Goal: Task Accomplishment & Management: Complete application form

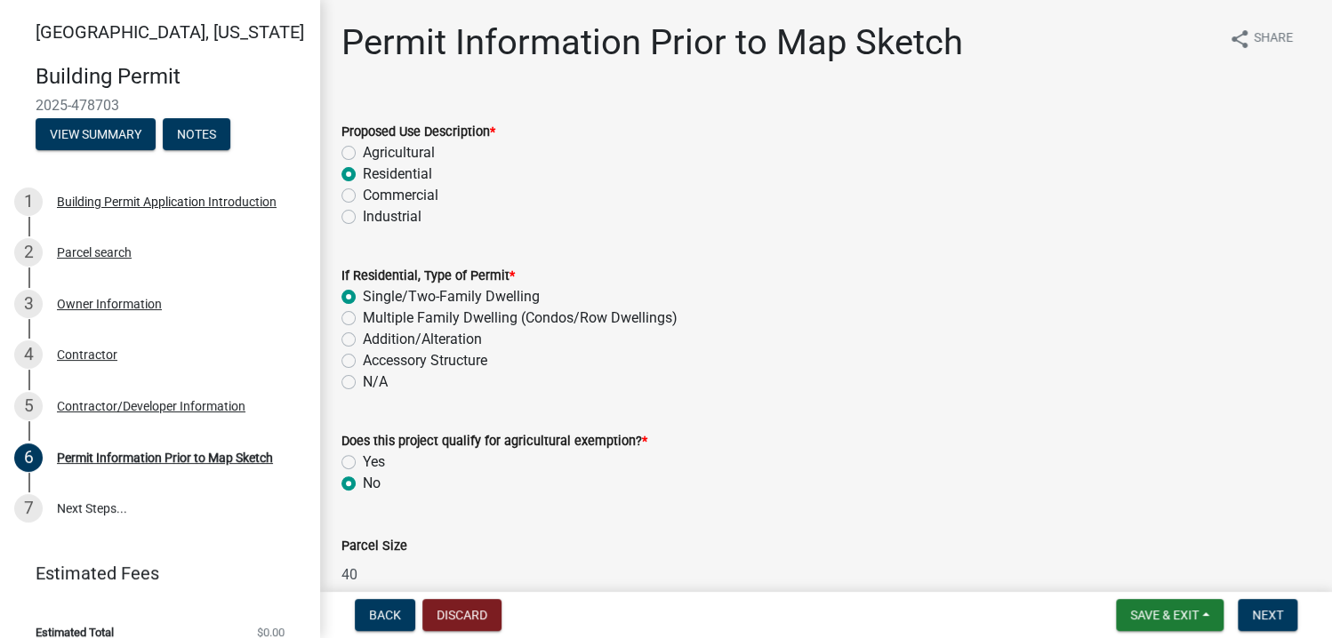
scroll to position [800, 0]
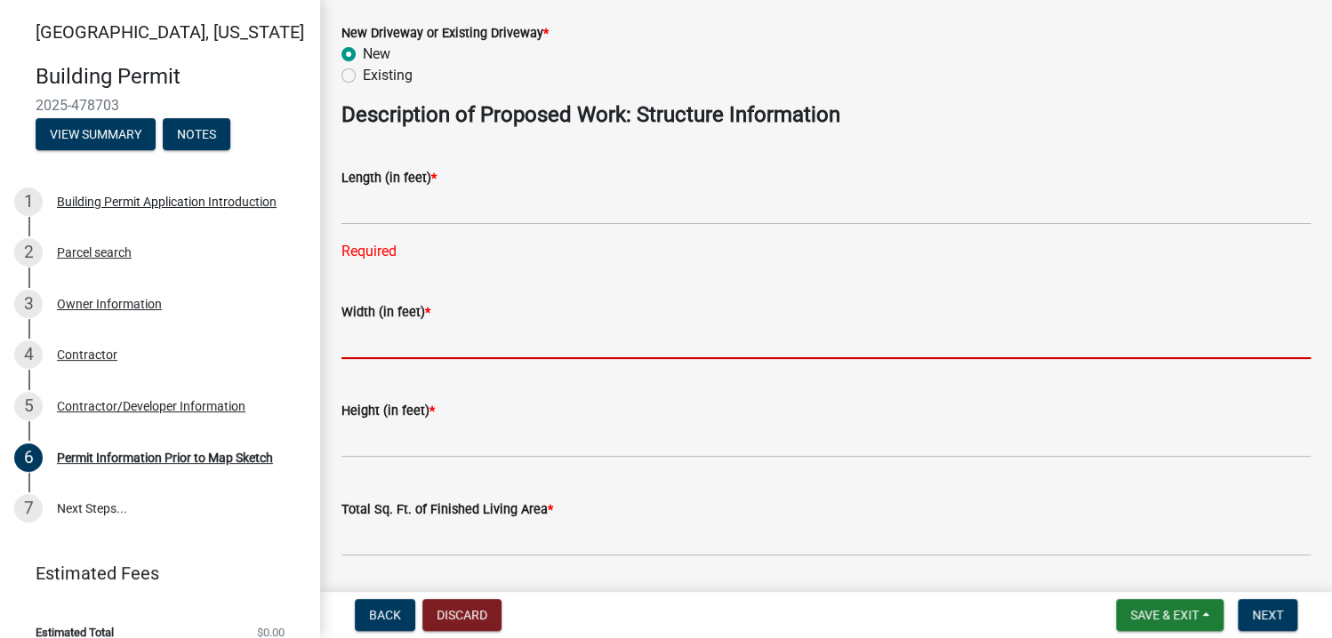
click at [398, 351] on input "text" at bounding box center [825, 341] width 969 height 36
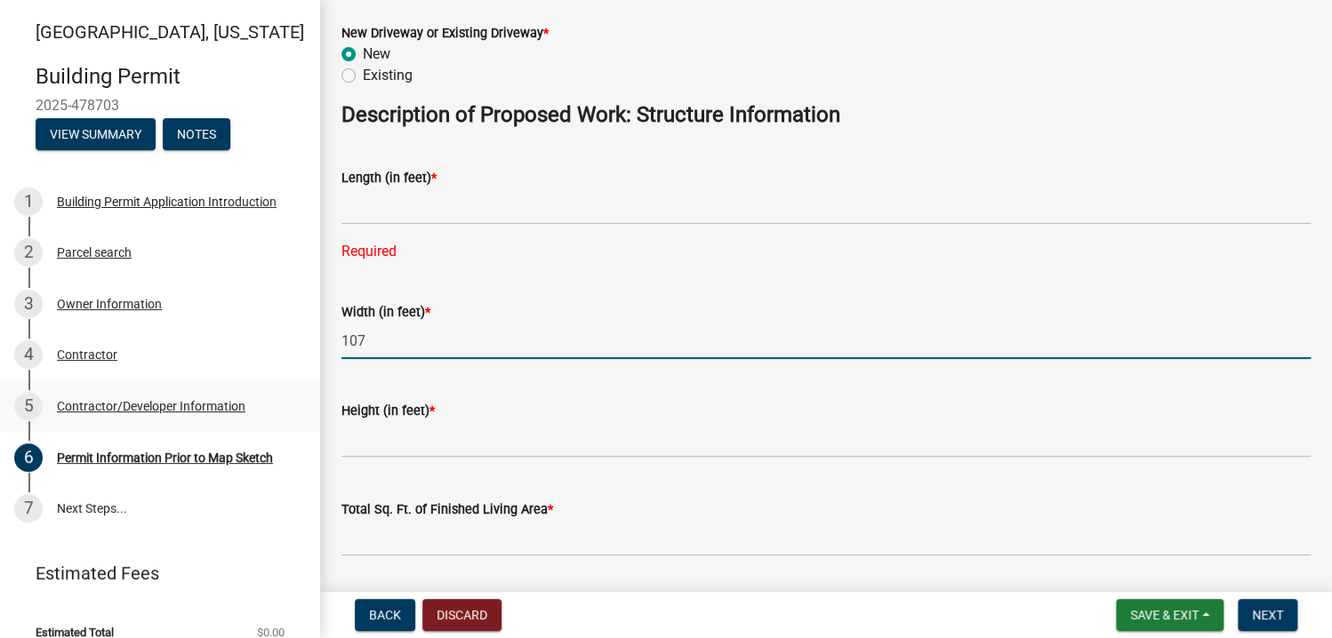
type input "107"
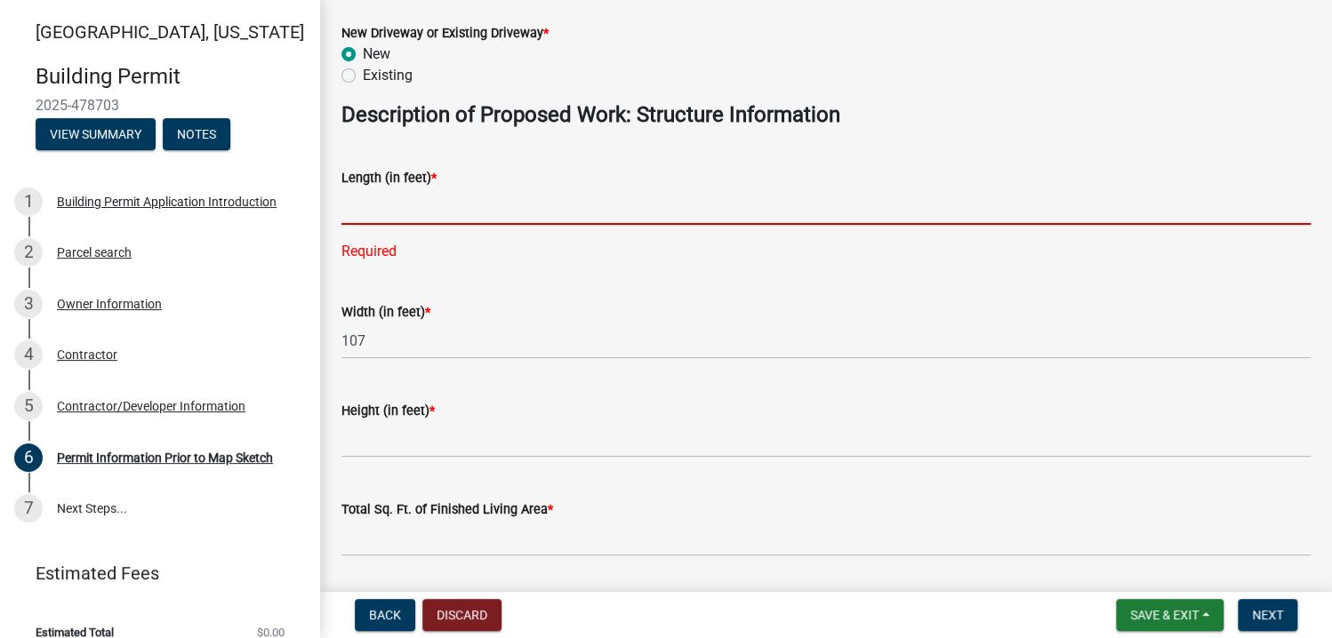
click at [381, 213] on input "text" at bounding box center [825, 206] width 969 height 36
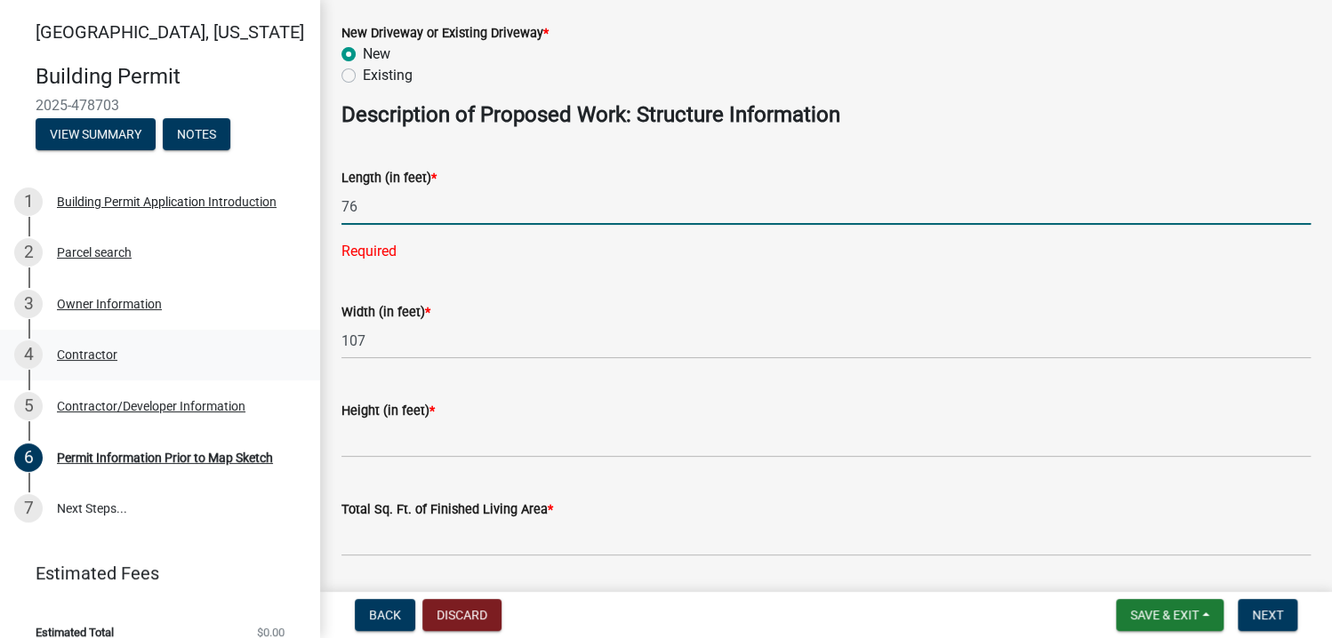
type input "76"
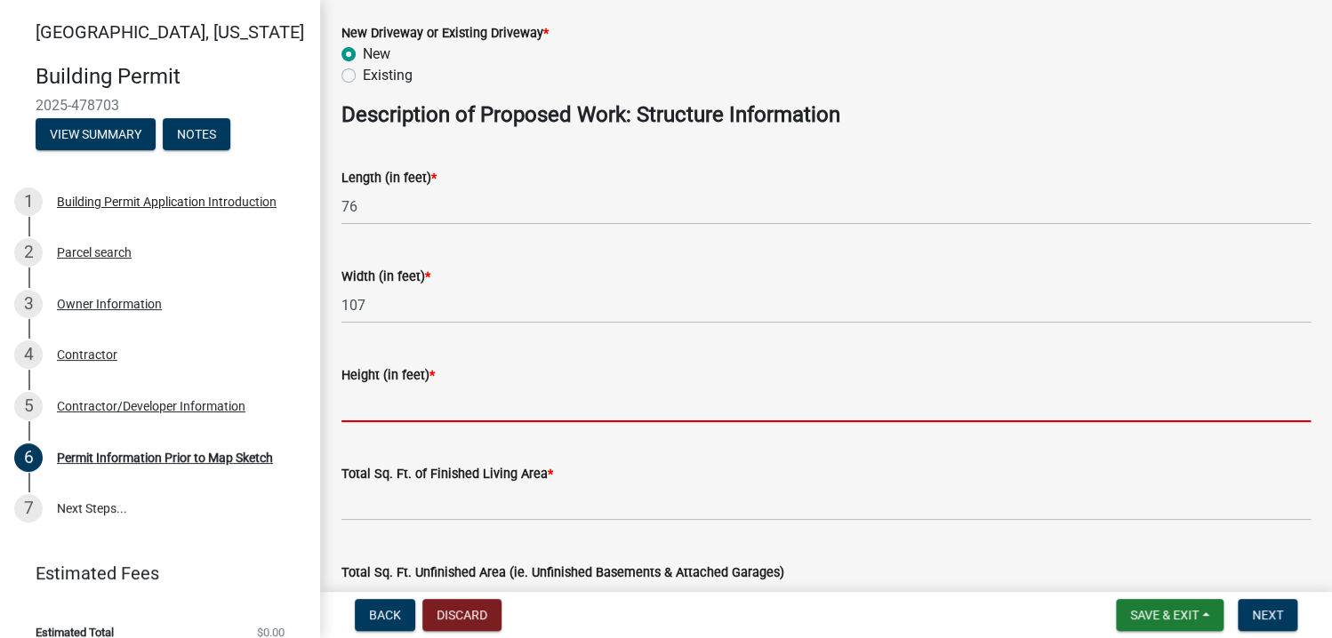
click at [397, 411] on input "text" at bounding box center [825, 404] width 969 height 36
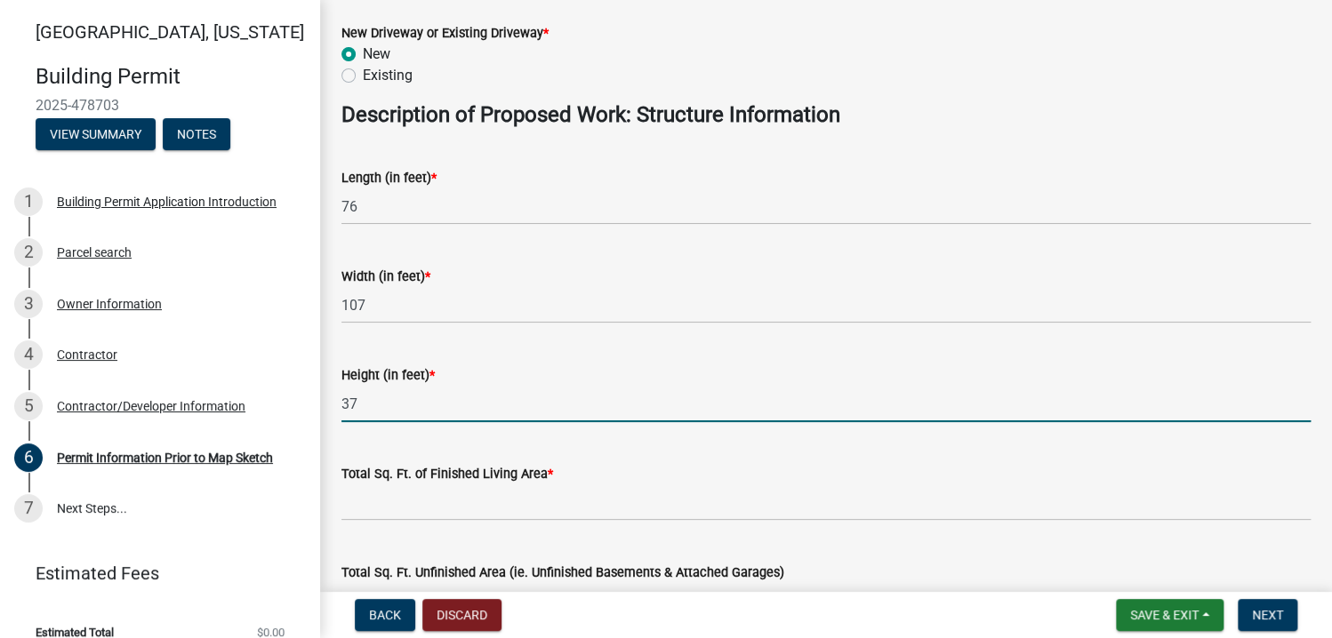
type input "37"
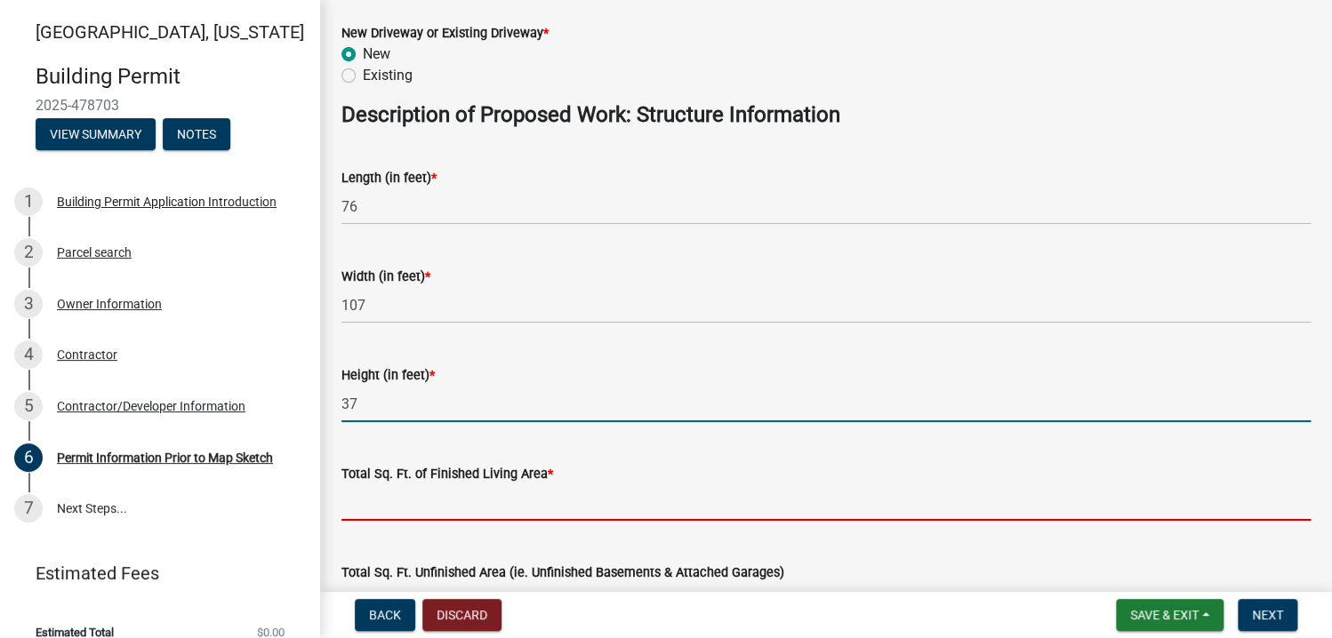
click at [456, 507] on input "text" at bounding box center [825, 503] width 969 height 36
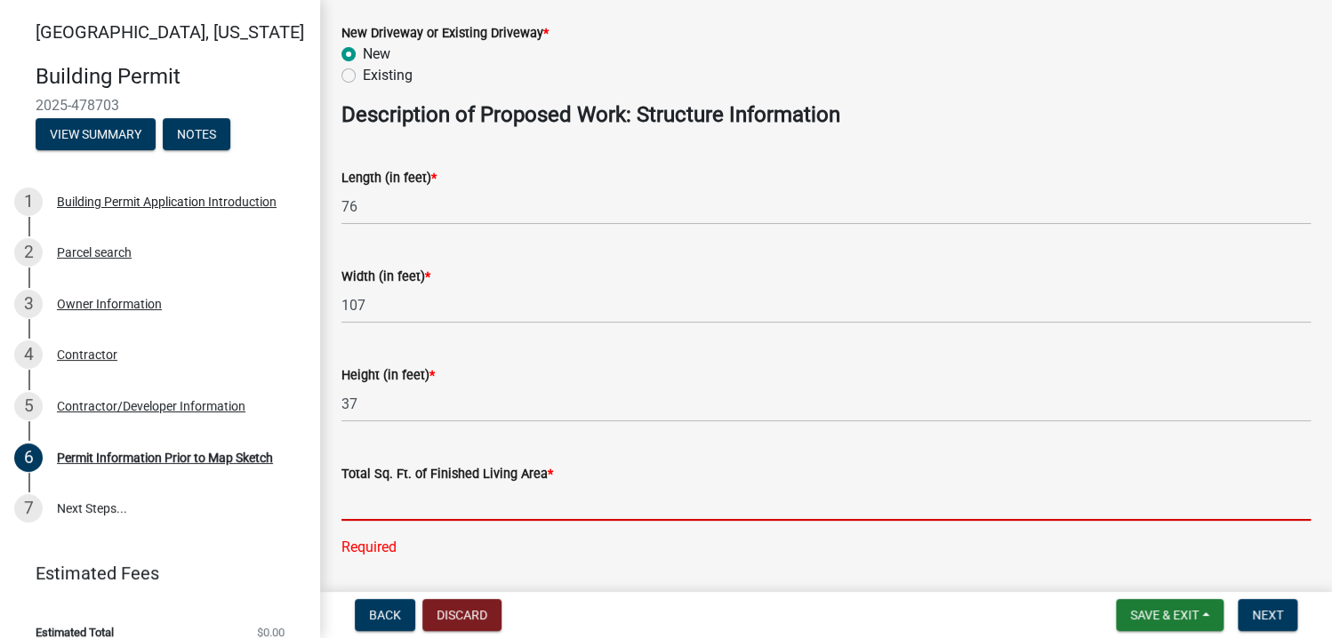
click at [380, 508] on input "text" at bounding box center [825, 503] width 969 height 36
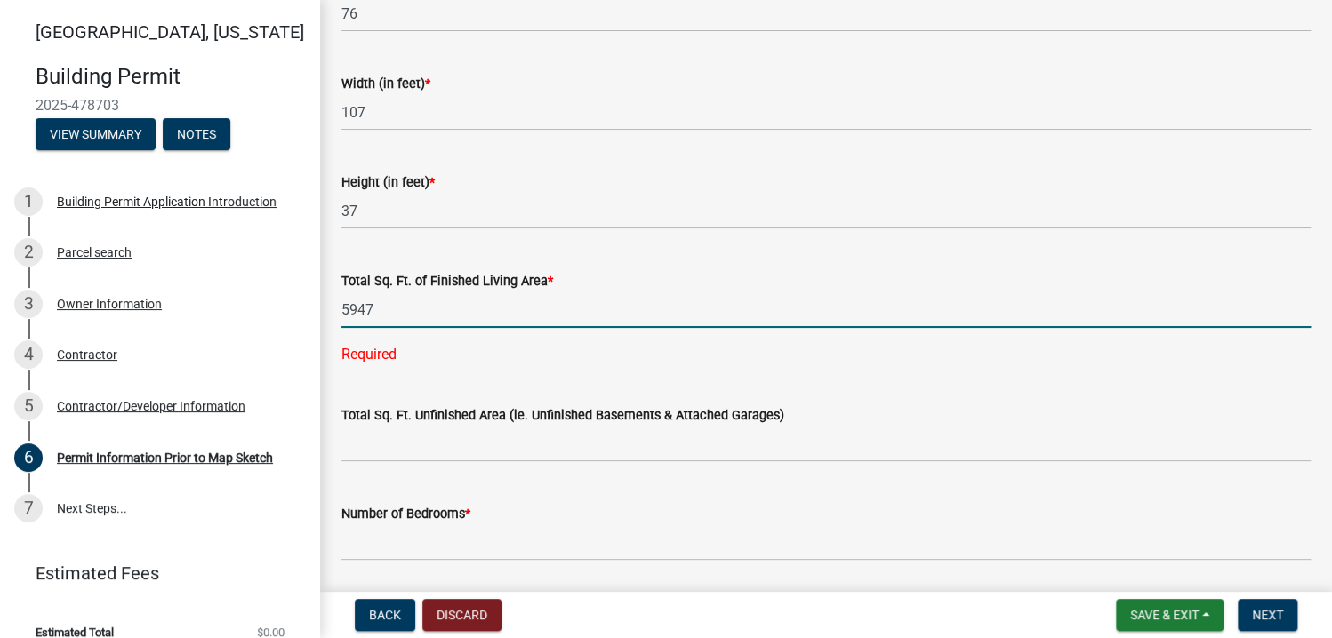
scroll to position [1067, 0]
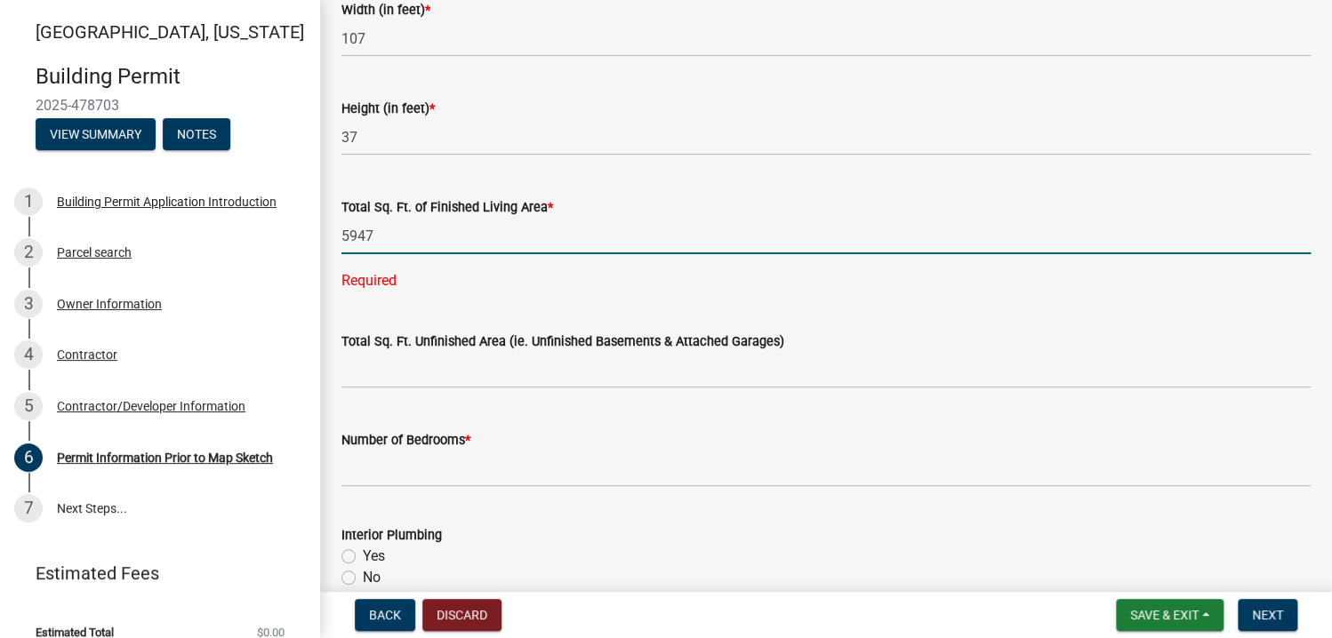
type input "5947"
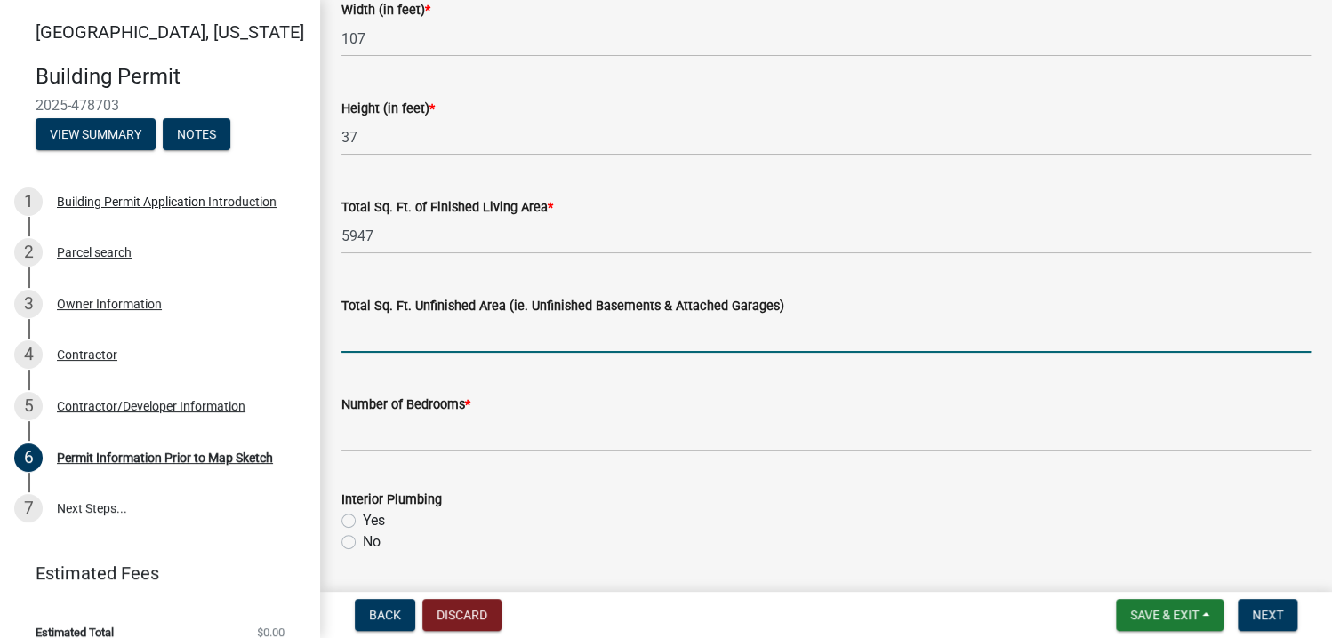
click at [395, 339] on input "text" at bounding box center [825, 335] width 969 height 36
type input "2997"
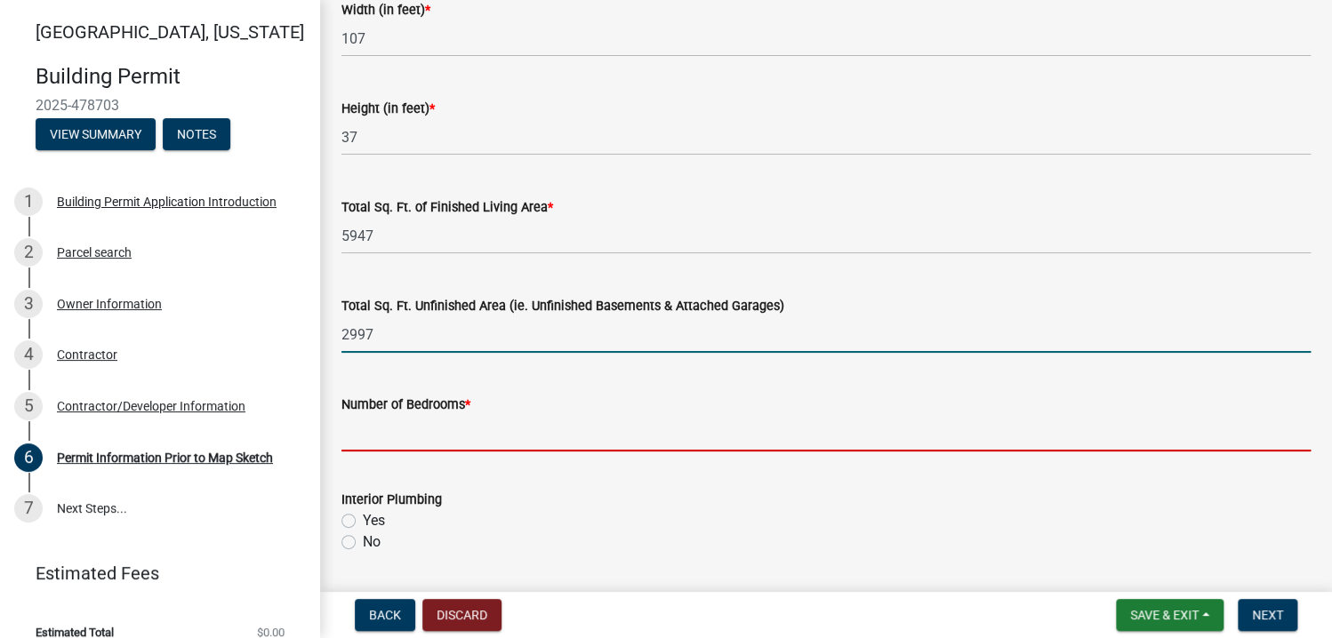
click at [366, 447] on input "text" at bounding box center [825, 433] width 969 height 36
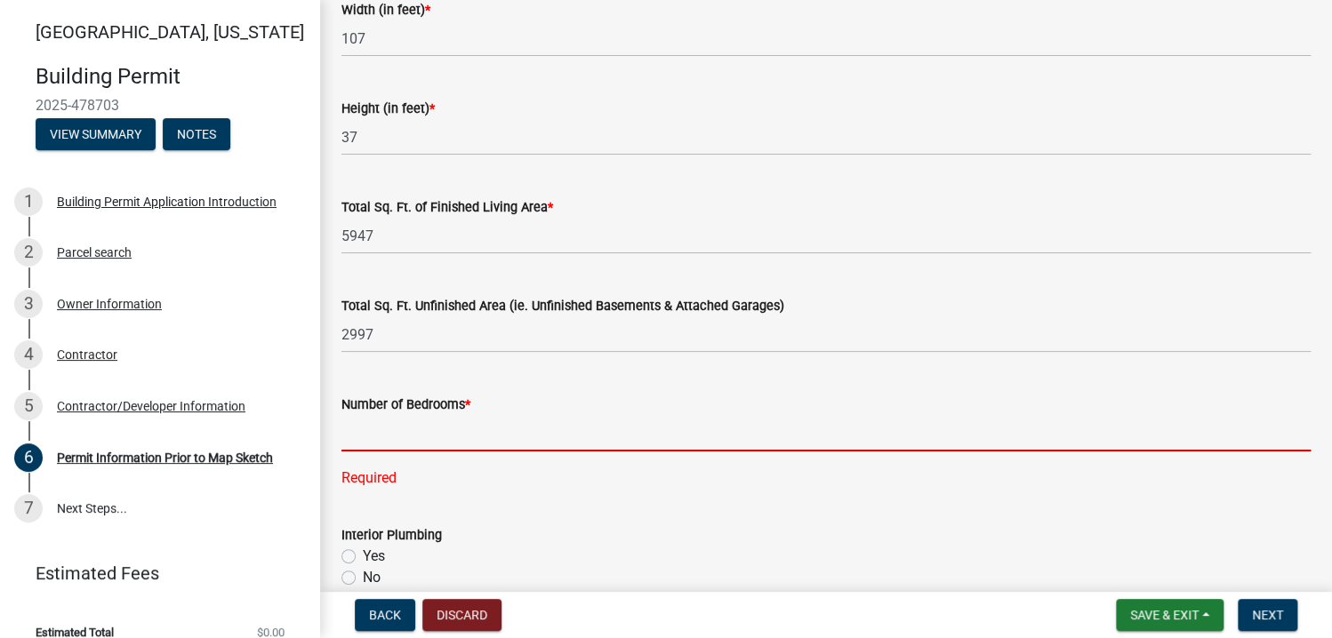
click at [377, 438] on input "text" at bounding box center [825, 433] width 969 height 36
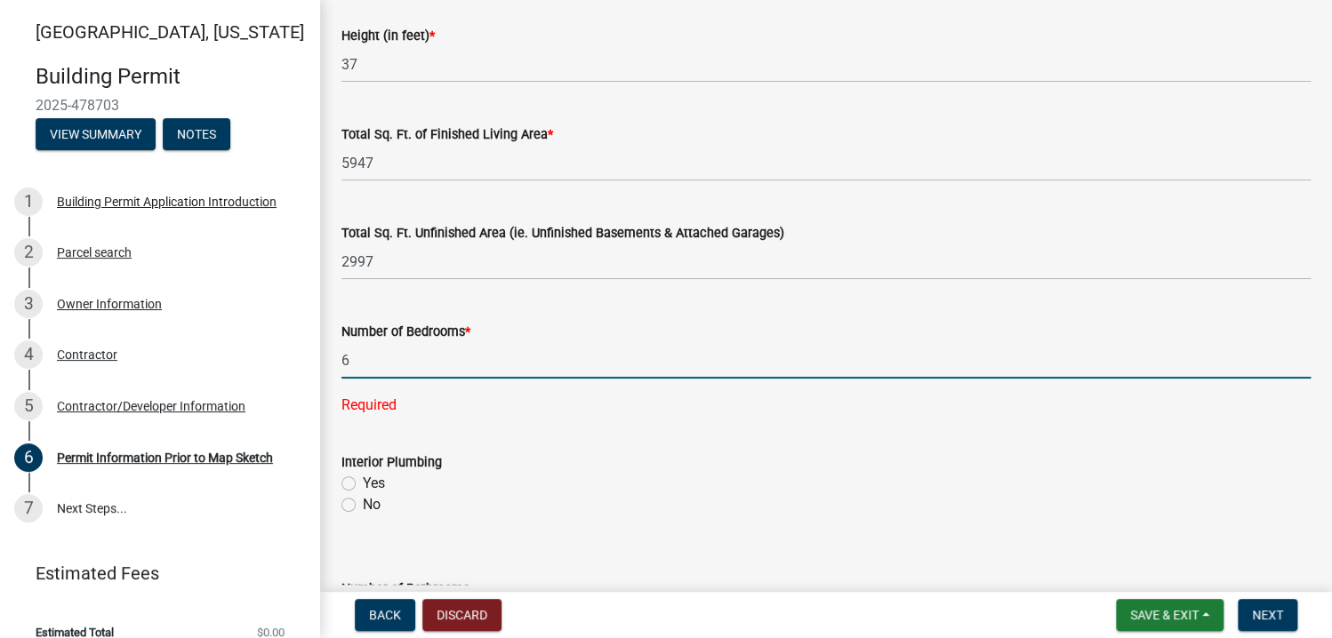
scroll to position [1245, 0]
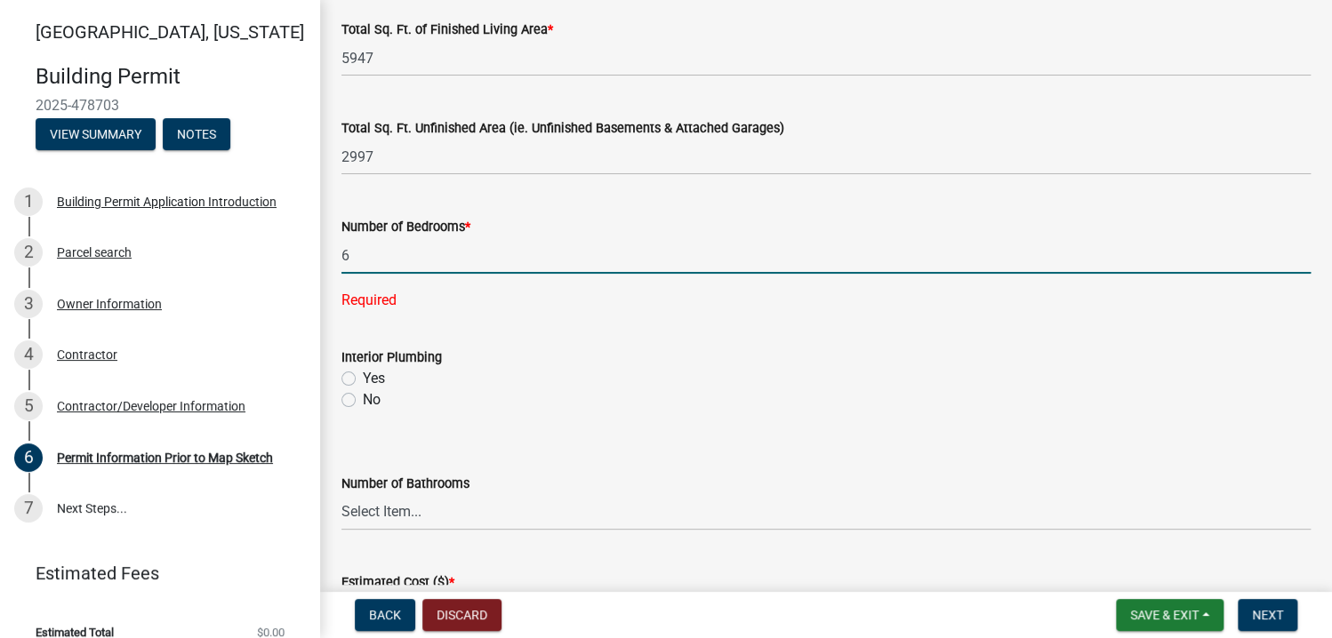
type input "6"
click at [345, 376] on wm-data-entity-input "Interior Plumbing Yes No" at bounding box center [825, 375] width 969 height 101
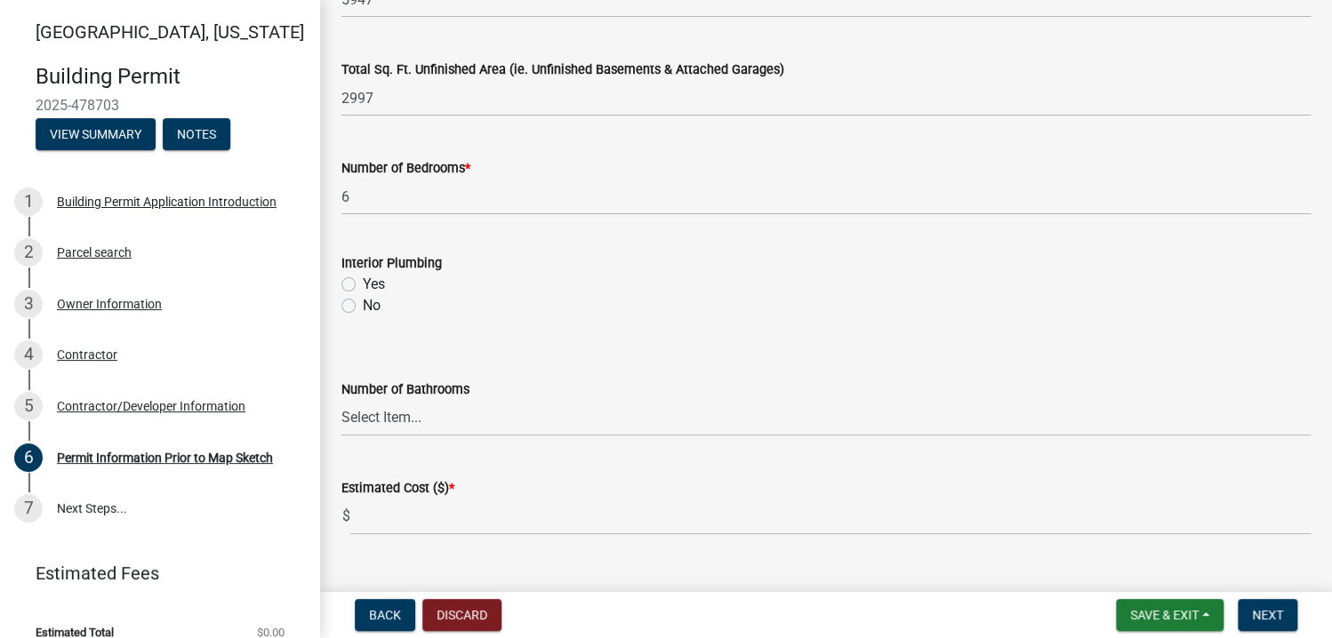
scroll to position [1339, 0]
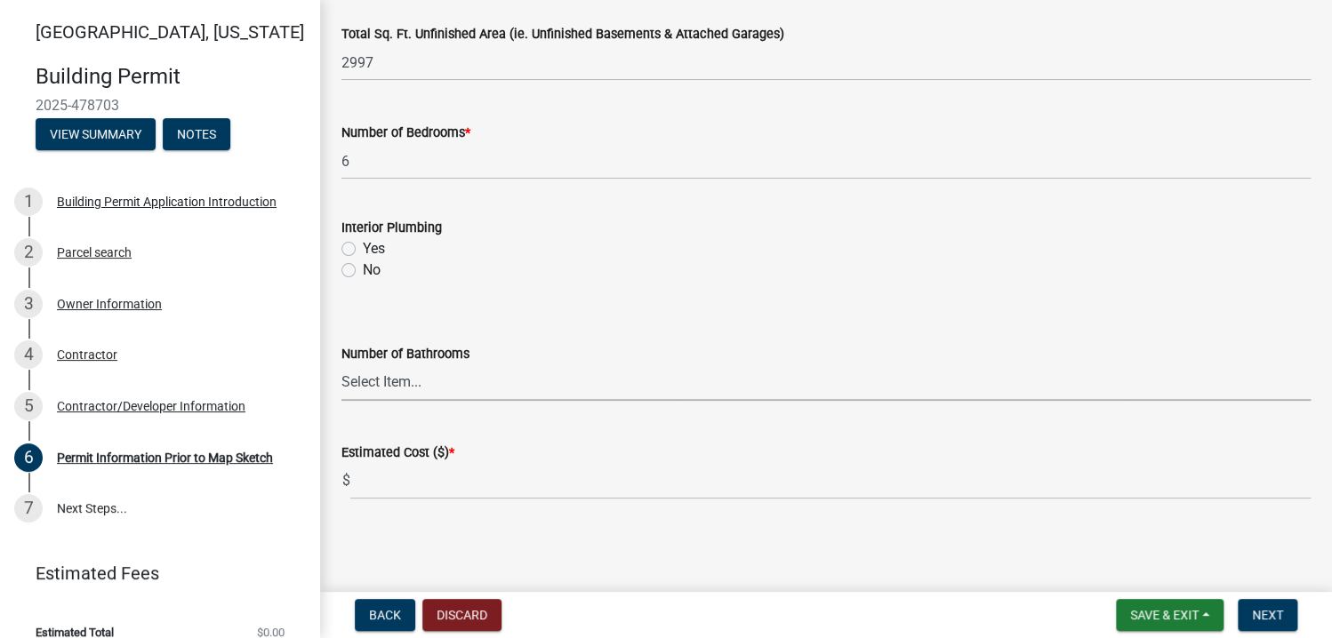
click at [381, 382] on select "Select Item... 0 1 2 3 4 5 6" at bounding box center [825, 383] width 969 height 36
click at [406, 371] on select "Select Item... 0 1 2 3 4 5 6" at bounding box center [825, 383] width 969 height 36
click at [410, 383] on select "Select Item... 0 1 2 3 4 5 6" at bounding box center [825, 383] width 969 height 36
click at [341, 365] on select "Select Item... 0 1 2 3 4 5 6" at bounding box center [825, 383] width 969 height 36
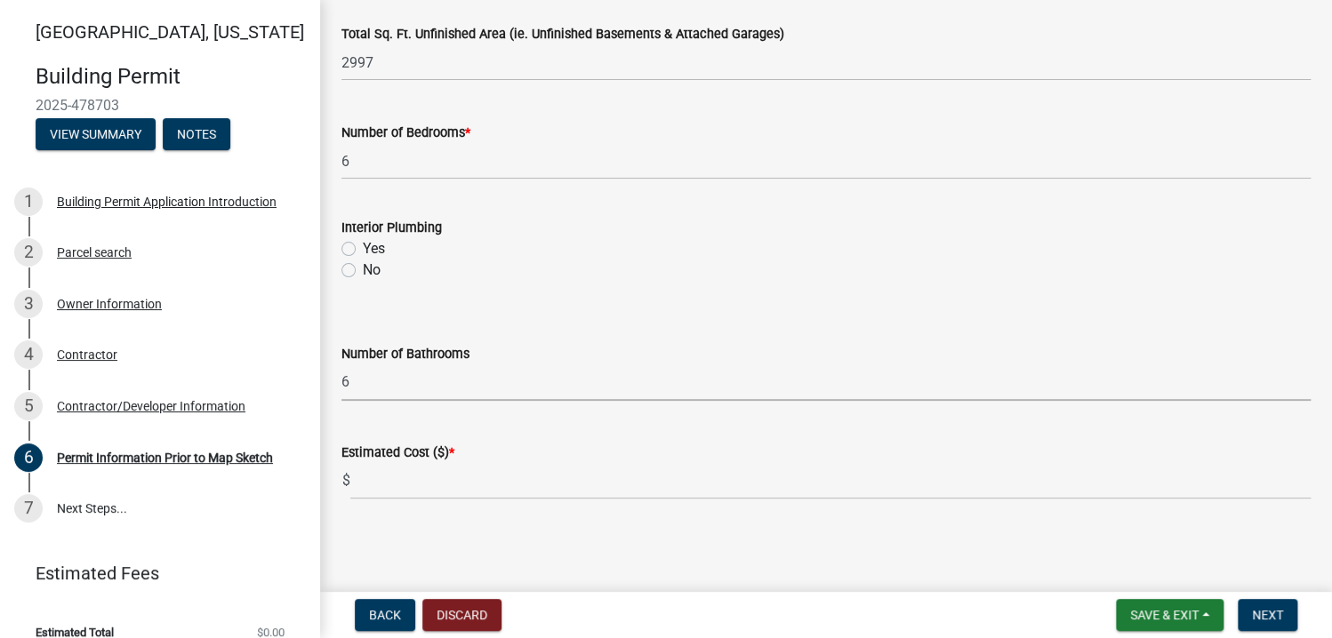
select select "bc7ac8f3-ee28-4038-ac52-9d7758998445"
click at [363, 248] on label "Yes" at bounding box center [374, 248] width 22 height 21
click at [363, 248] on input "Yes" at bounding box center [369, 244] width 12 height 12
radio input "true"
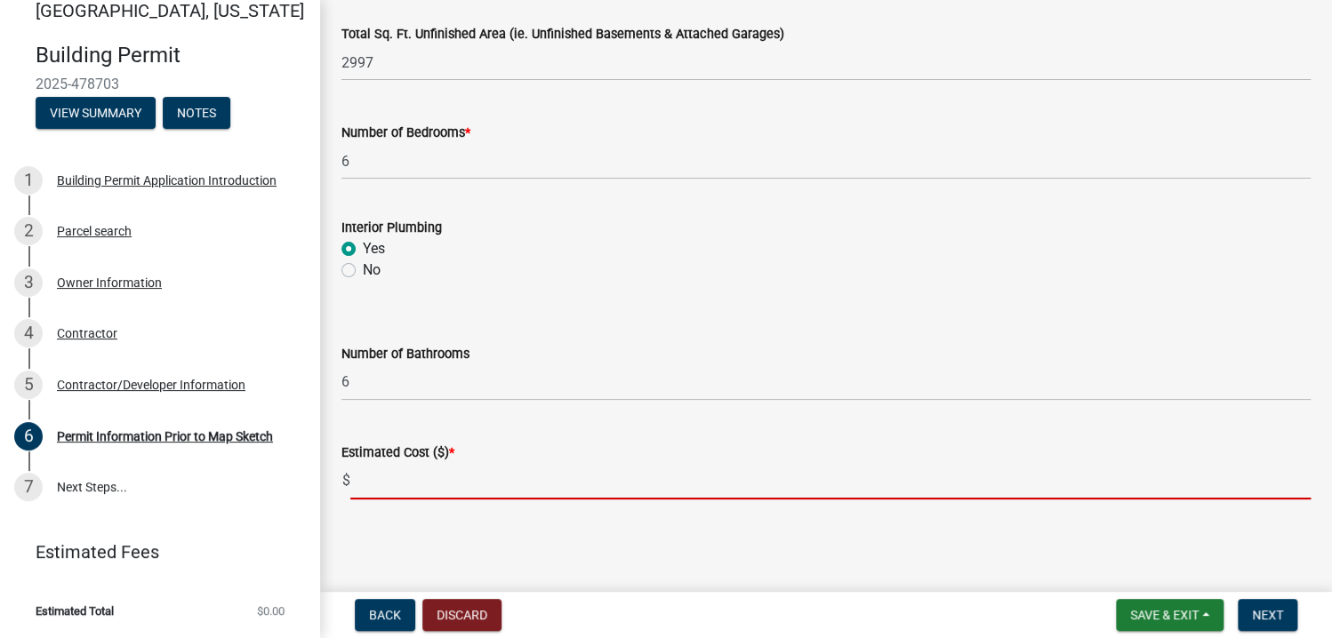
click at [381, 481] on input "text" at bounding box center [830, 481] width 960 height 36
click at [430, 544] on main "Permit Information Prior to Map Sketch share Share Proposed Use Description * A…" at bounding box center [826, 292] width 1012 height 585
click at [388, 479] on input "text" at bounding box center [830, 481] width 960 height 36
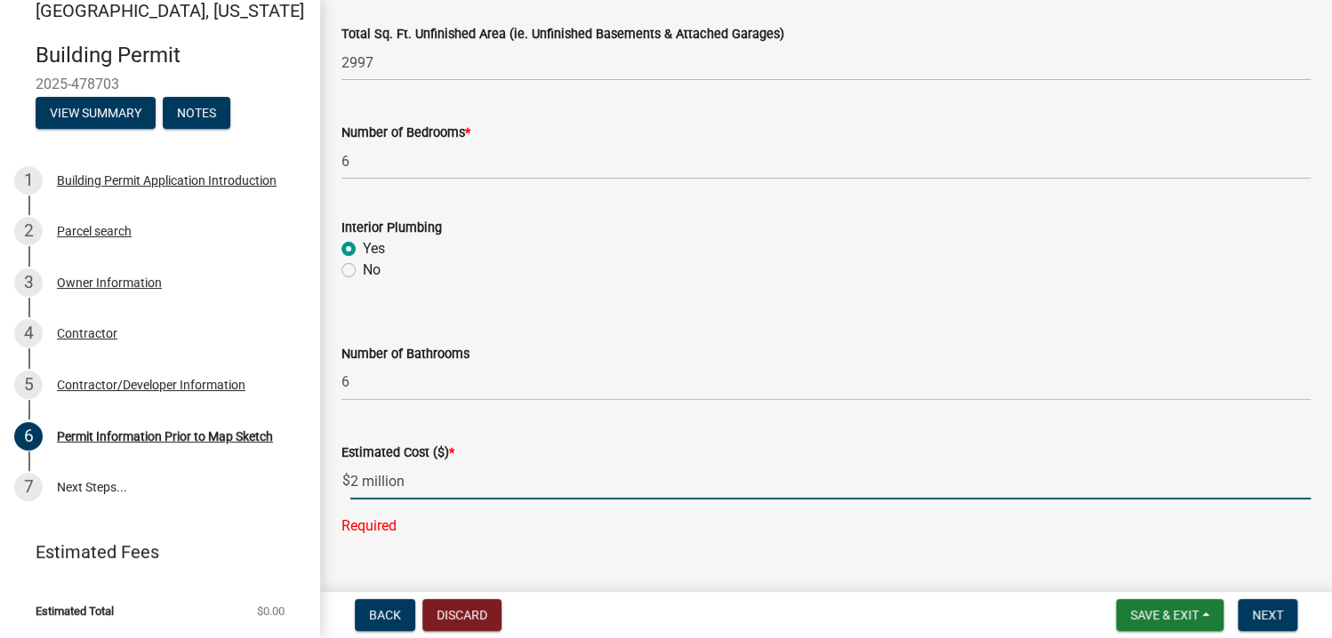
click at [366, 479] on input "2 million" at bounding box center [830, 481] width 960 height 36
drag, startPoint x: 359, startPoint y: 481, endPoint x: 409, endPoint y: 479, distance: 49.8
click at [409, 479] on input "2 million" at bounding box center [830, 481] width 960 height 36
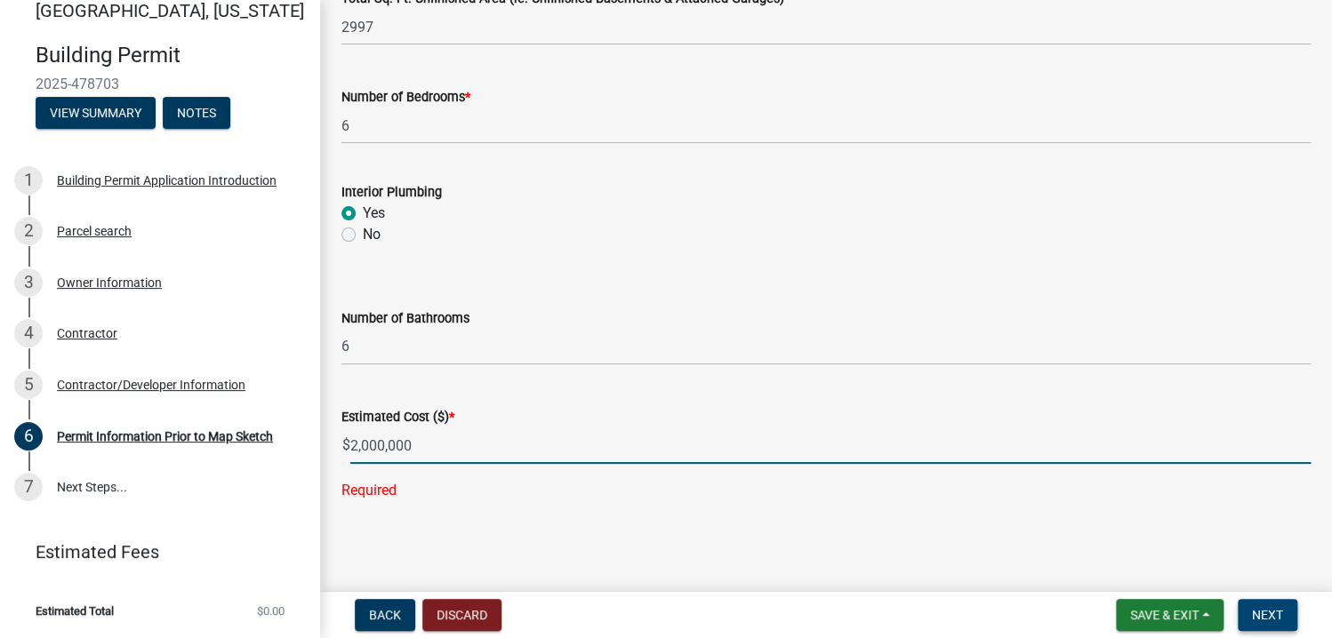
type input "2000000"
click at [1273, 609] on span "Next" at bounding box center [1267, 615] width 31 height 14
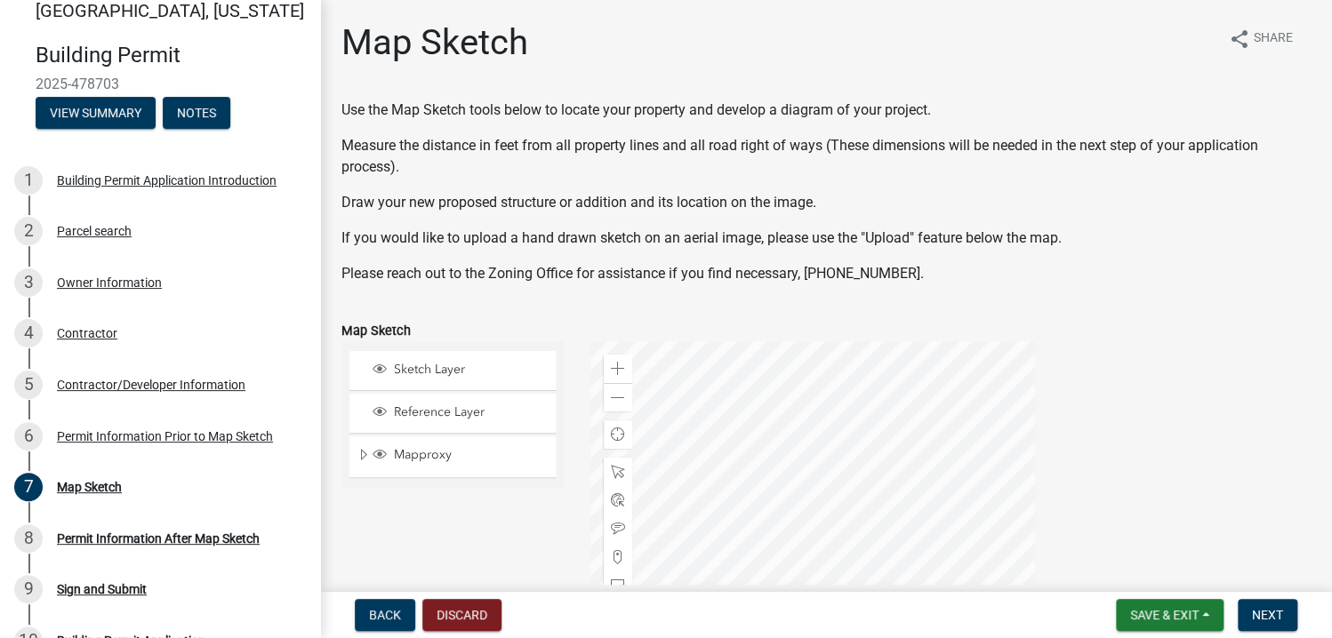
click at [847, 433] on div at bounding box center [812, 563] width 445 height 445
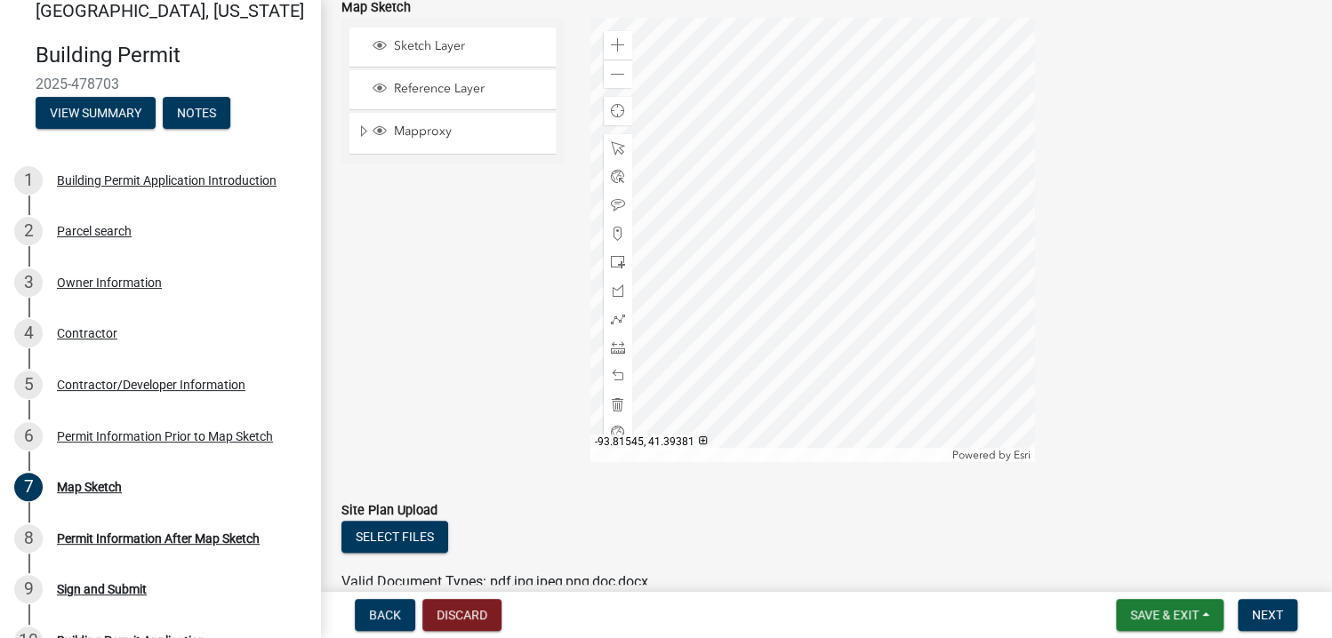
scroll to position [356, 0]
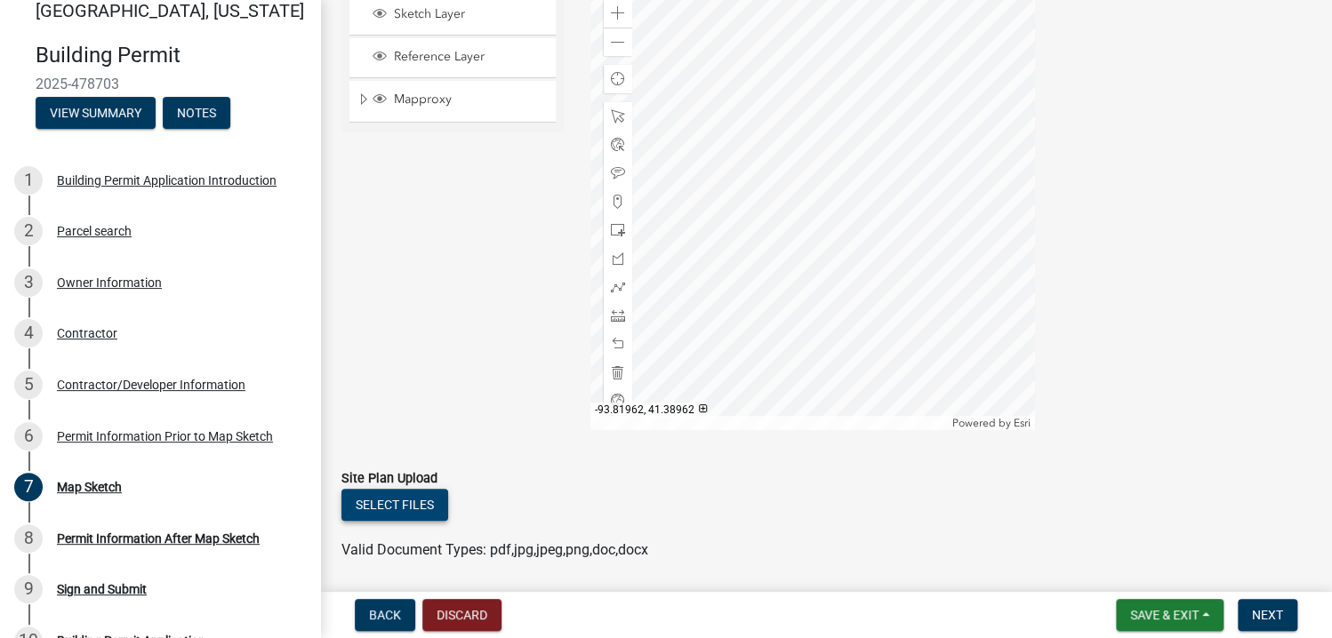
click at [424, 502] on button "Select files" at bounding box center [394, 505] width 107 height 32
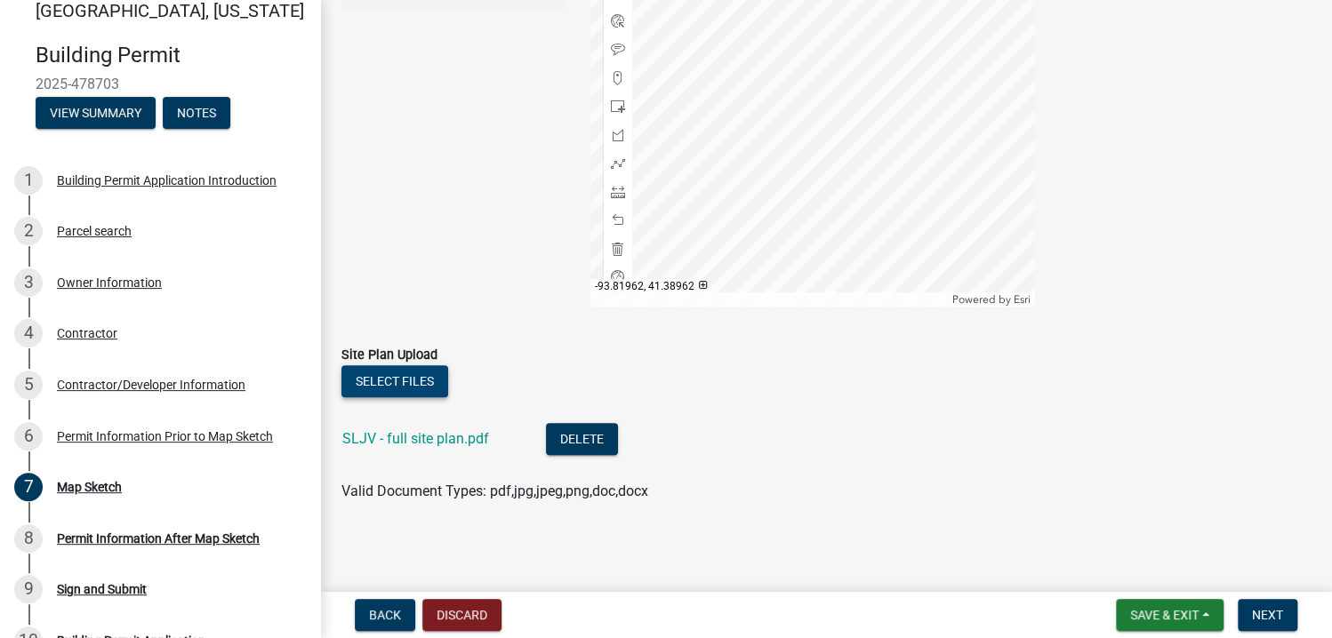
scroll to position [482, 0]
click at [1273, 613] on span "Next" at bounding box center [1267, 615] width 31 height 14
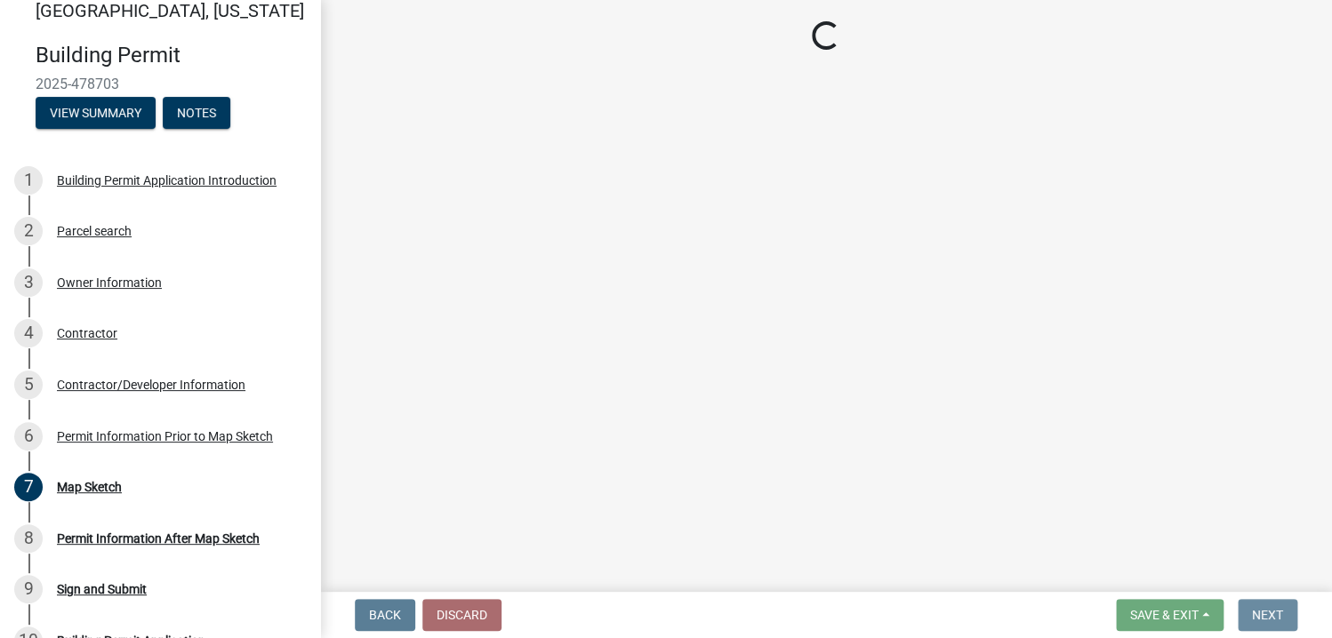
scroll to position [0, 0]
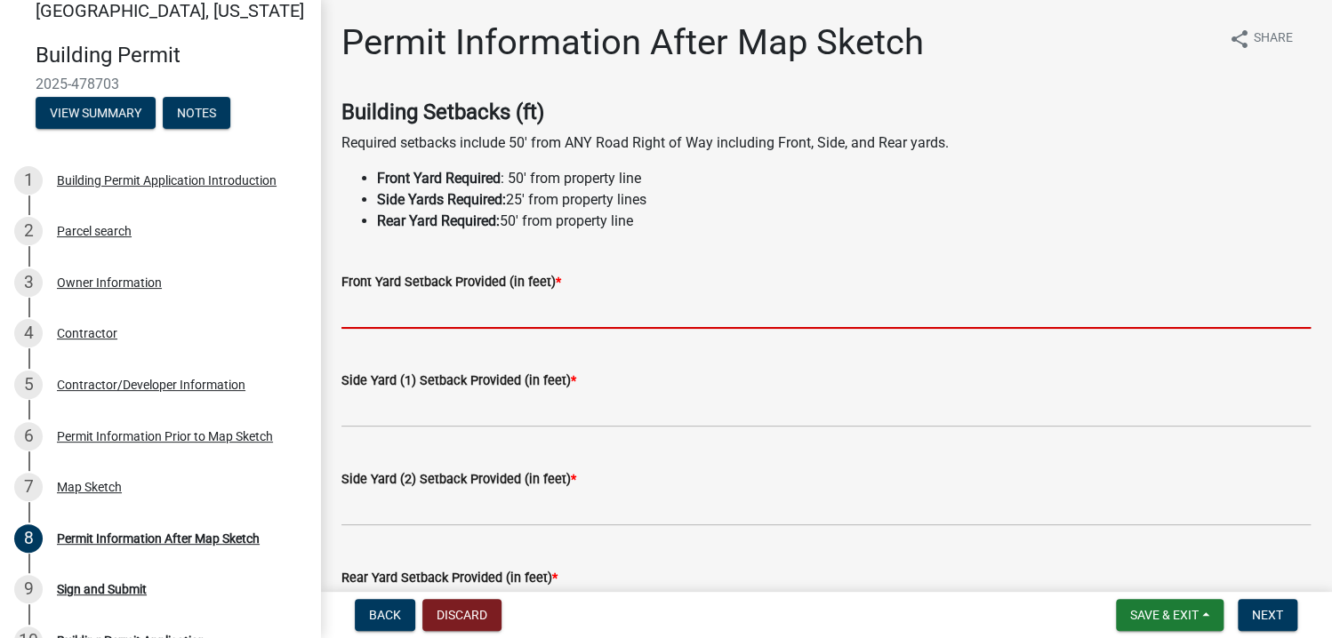
click at [412, 319] on input "text" at bounding box center [825, 311] width 969 height 36
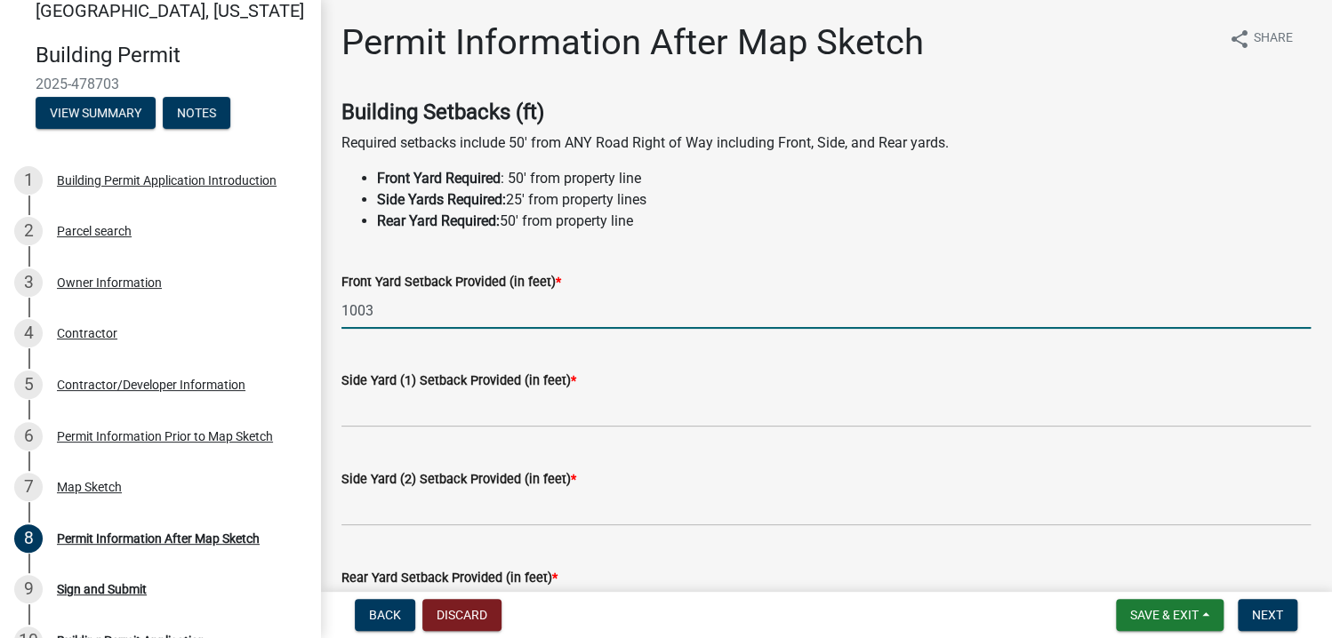
type input "1003"
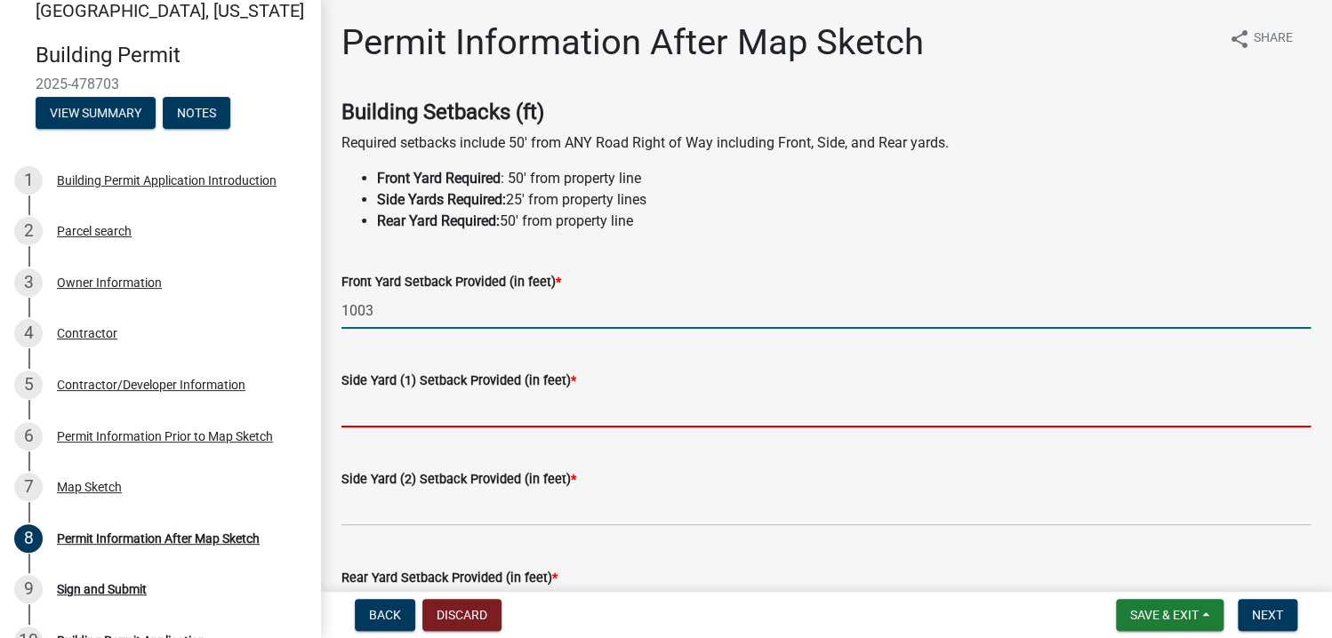
click at [402, 409] on input "text" at bounding box center [825, 409] width 969 height 36
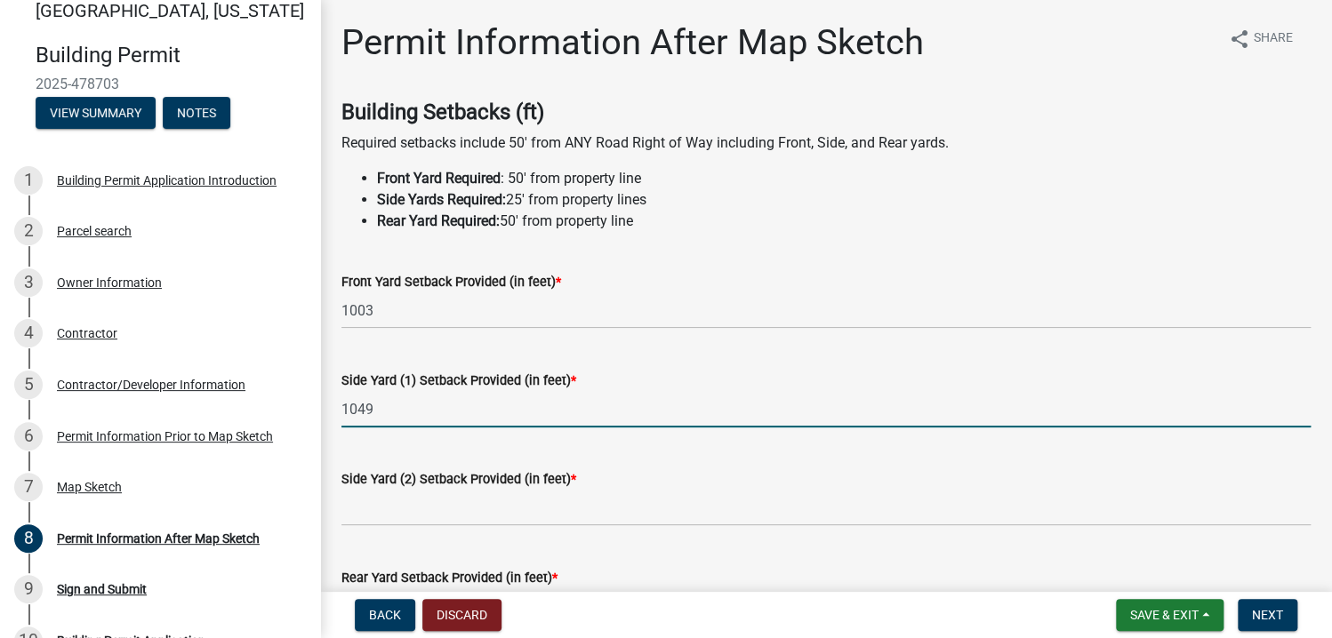
type input "1049"
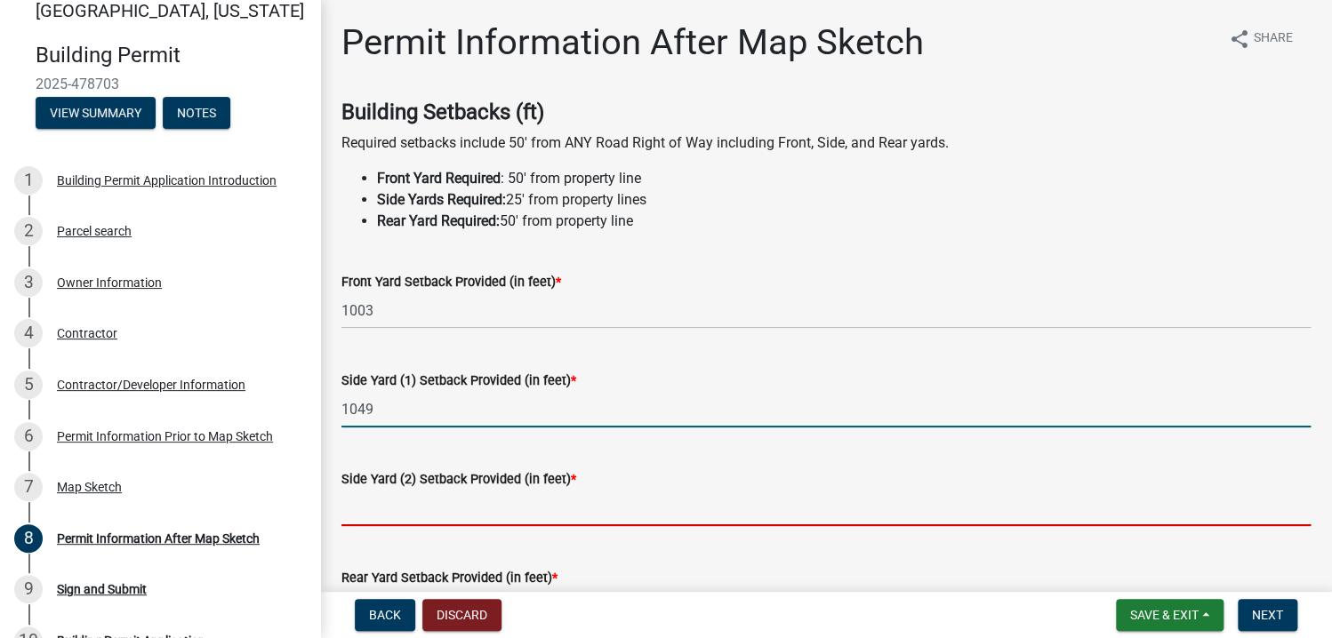
click at [375, 505] on input "text" at bounding box center [825, 508] width 969 height 36
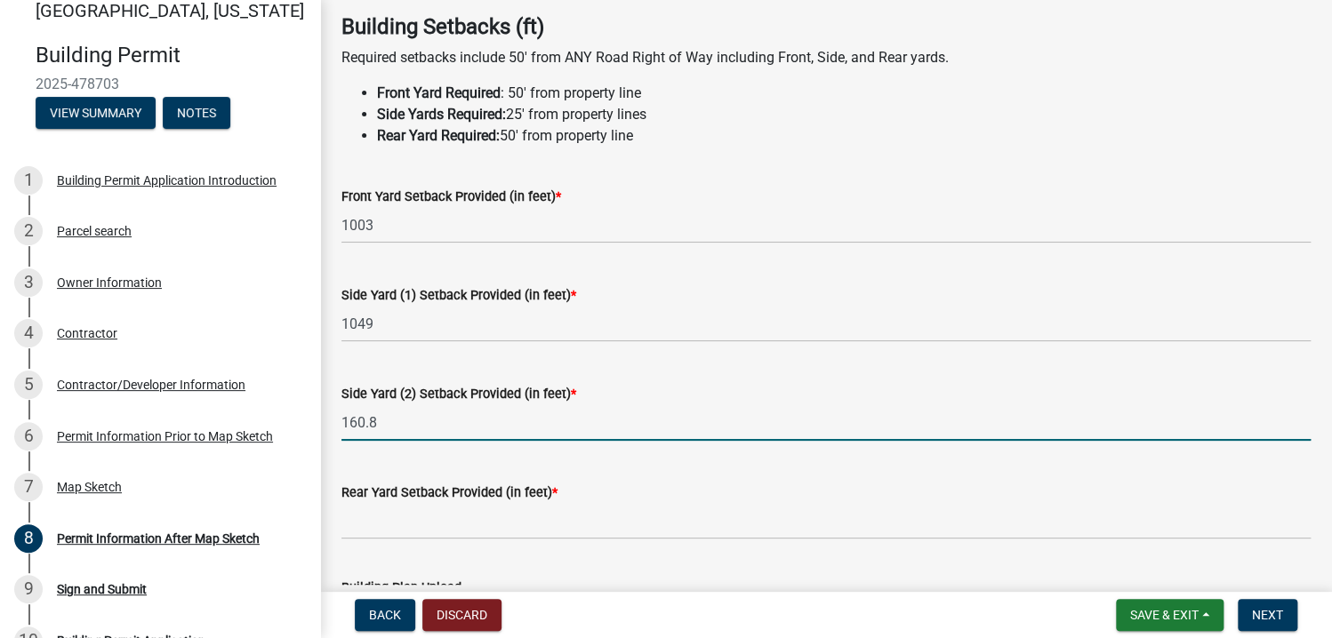
scroll to position [178, 0]
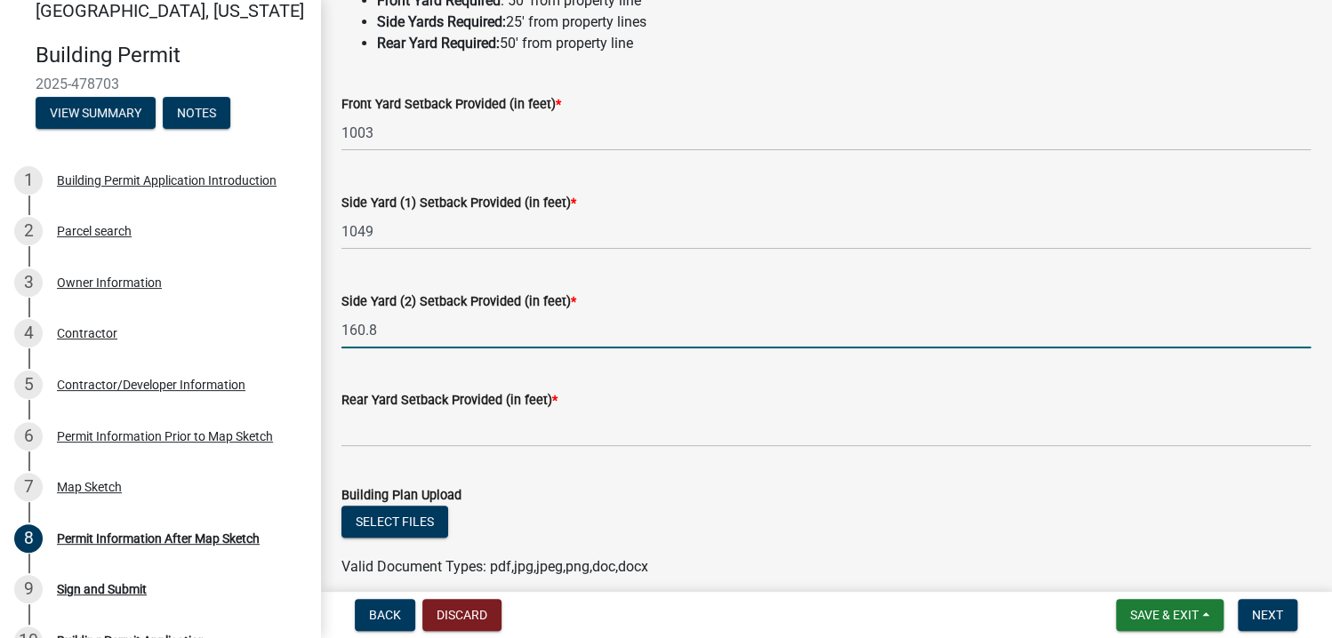
type input "160.8"
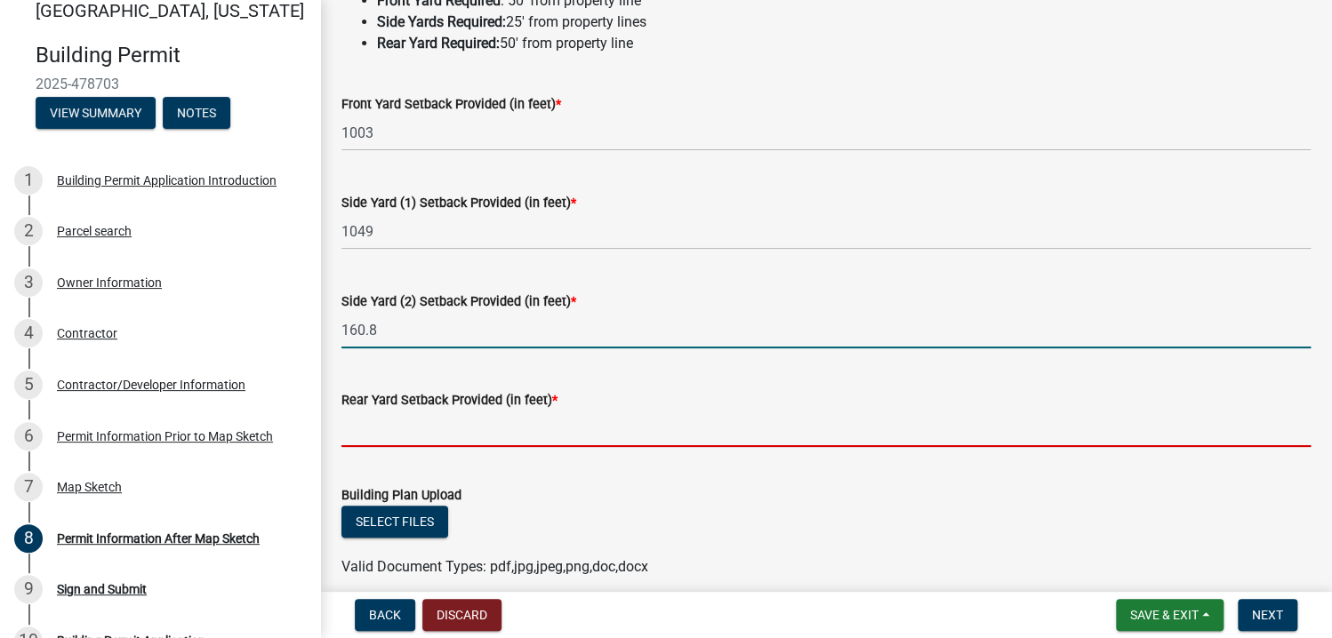
click at [365, 435] on input "text" at bounding box center [825, 429] width 969 height 36
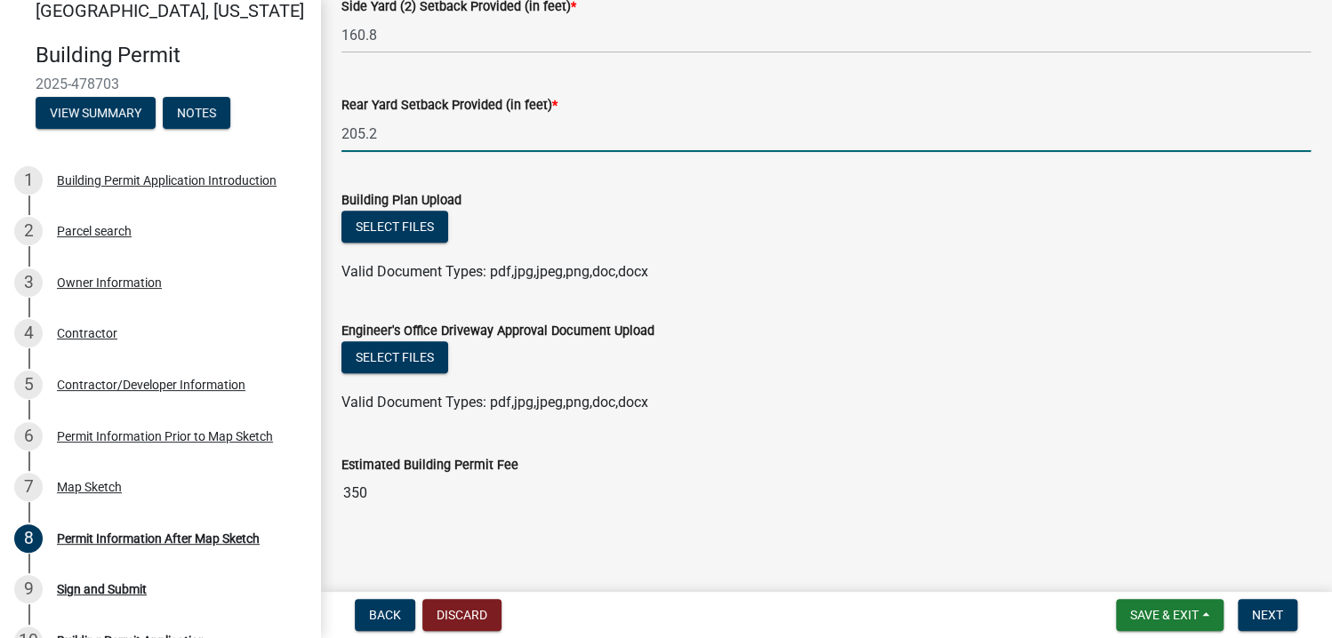
scroll to position [484, 0]
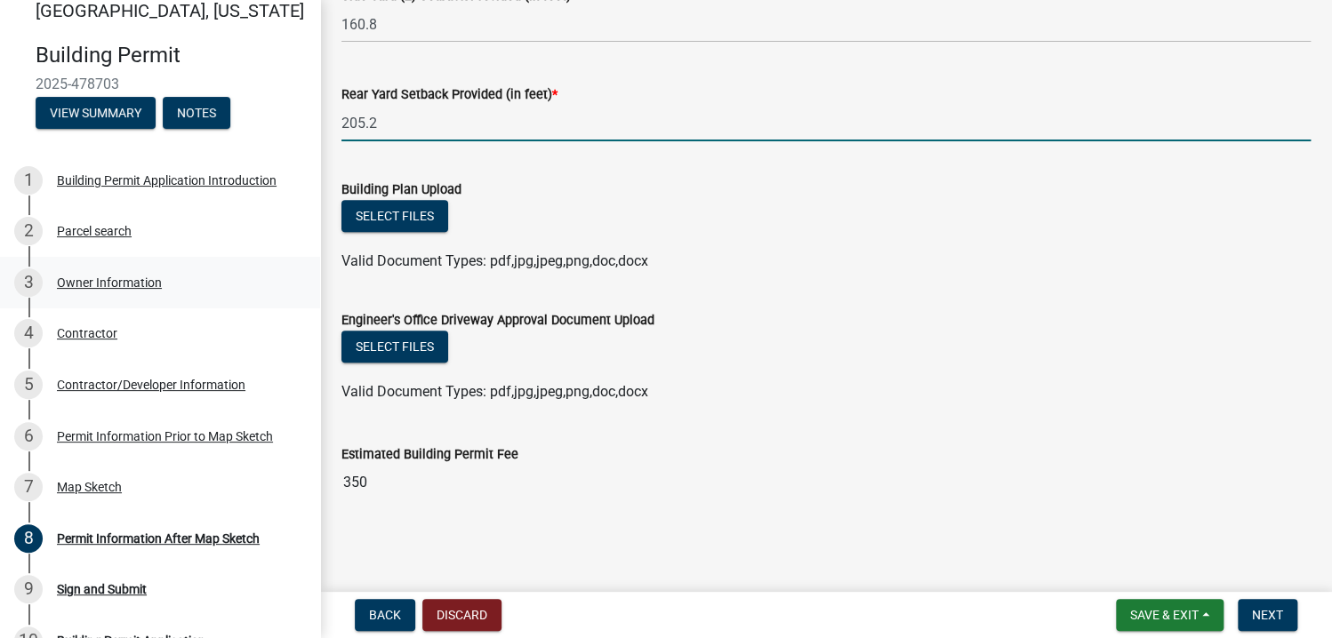
type input "205.2"
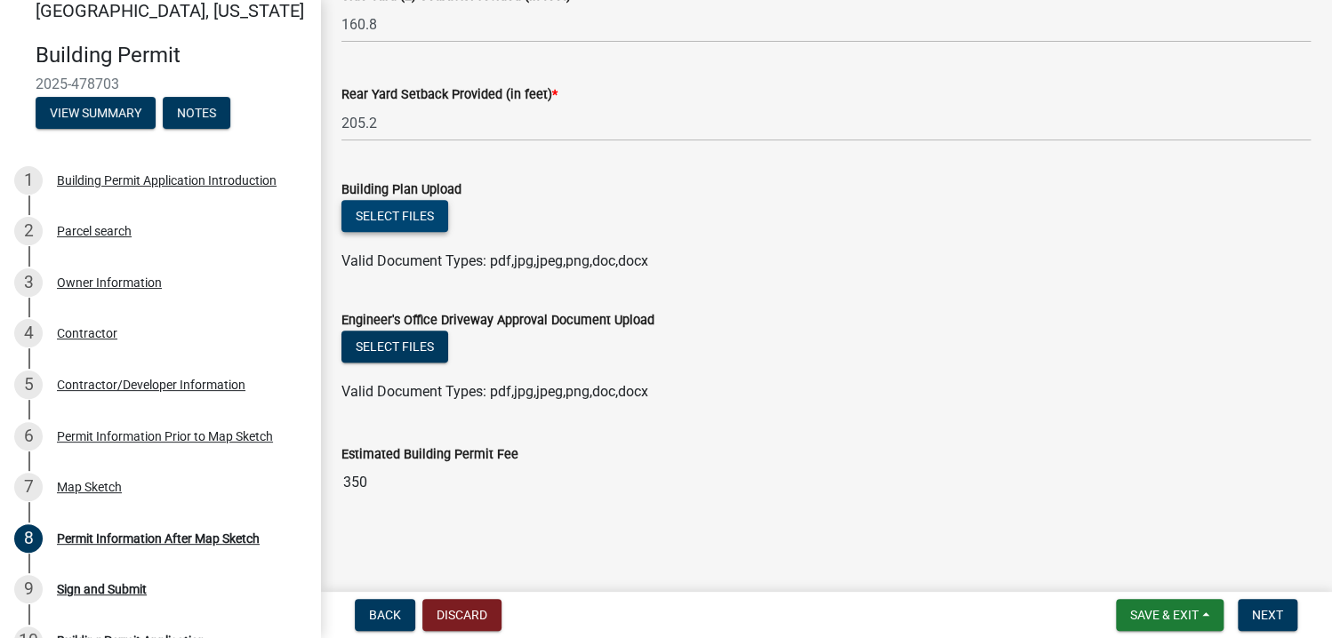
click at [406, 205] on button "Select files" at bounding box center [394, 216] width 107 height 32
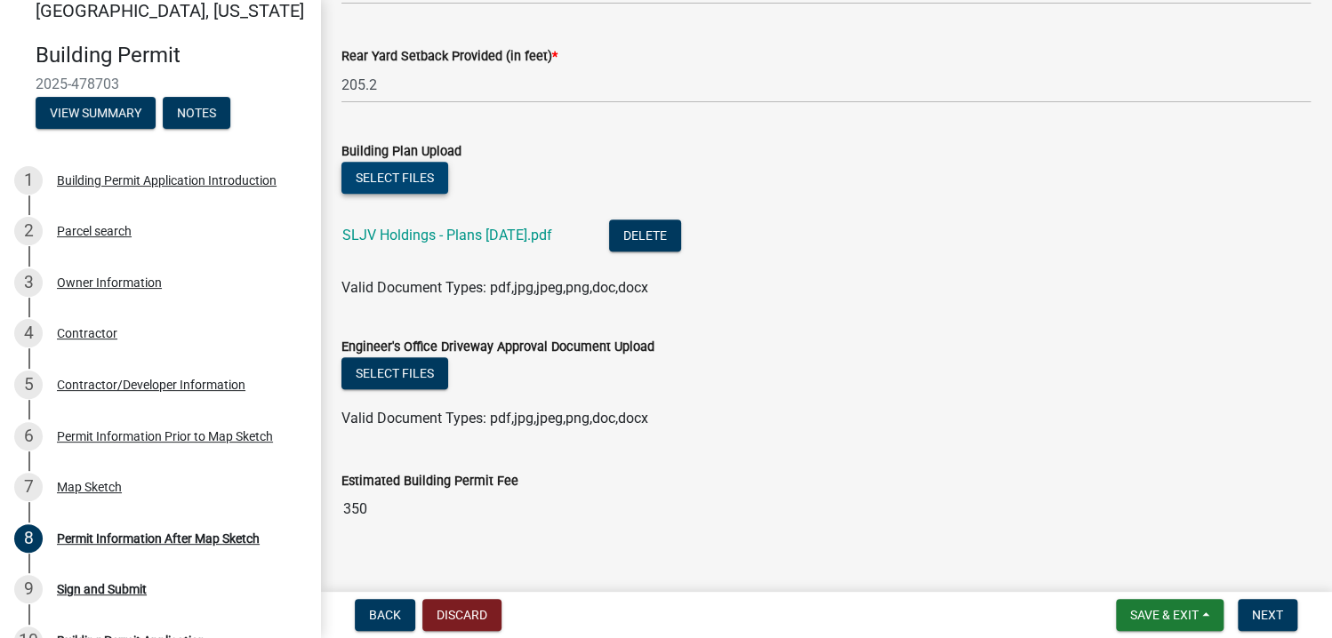
scroll to position [549, 0]
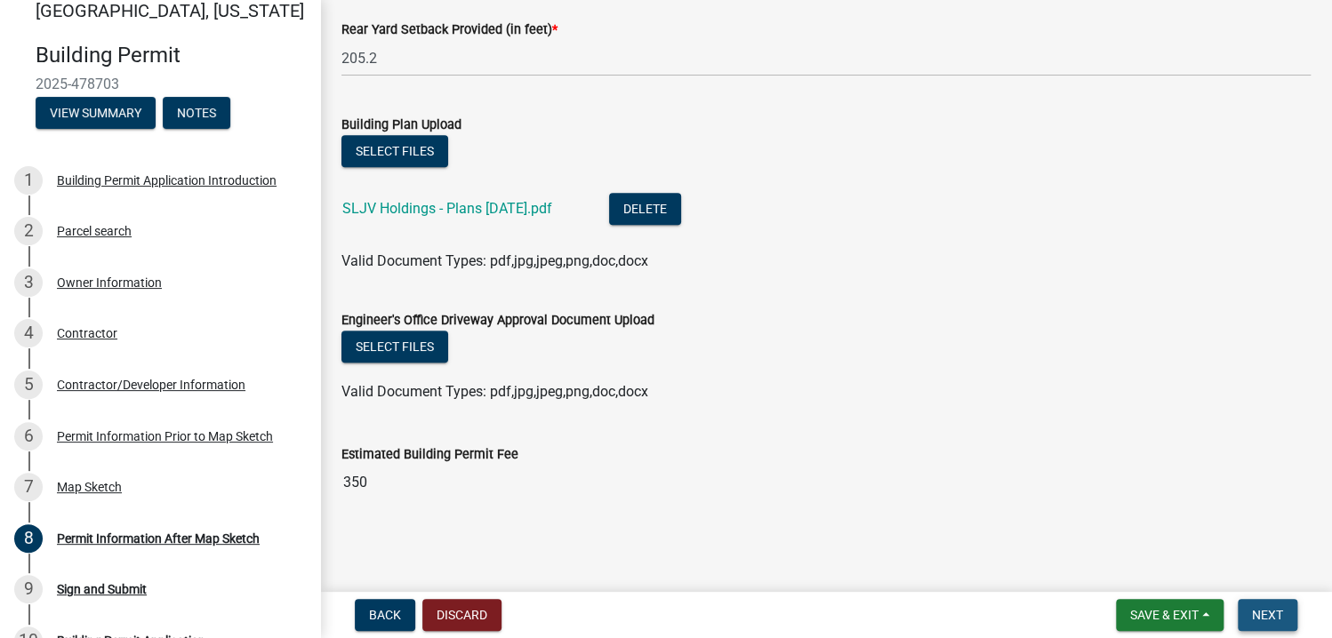
click at [1279, 609] on span "Next" at bounding box center [1267, 615] width 31 height 14
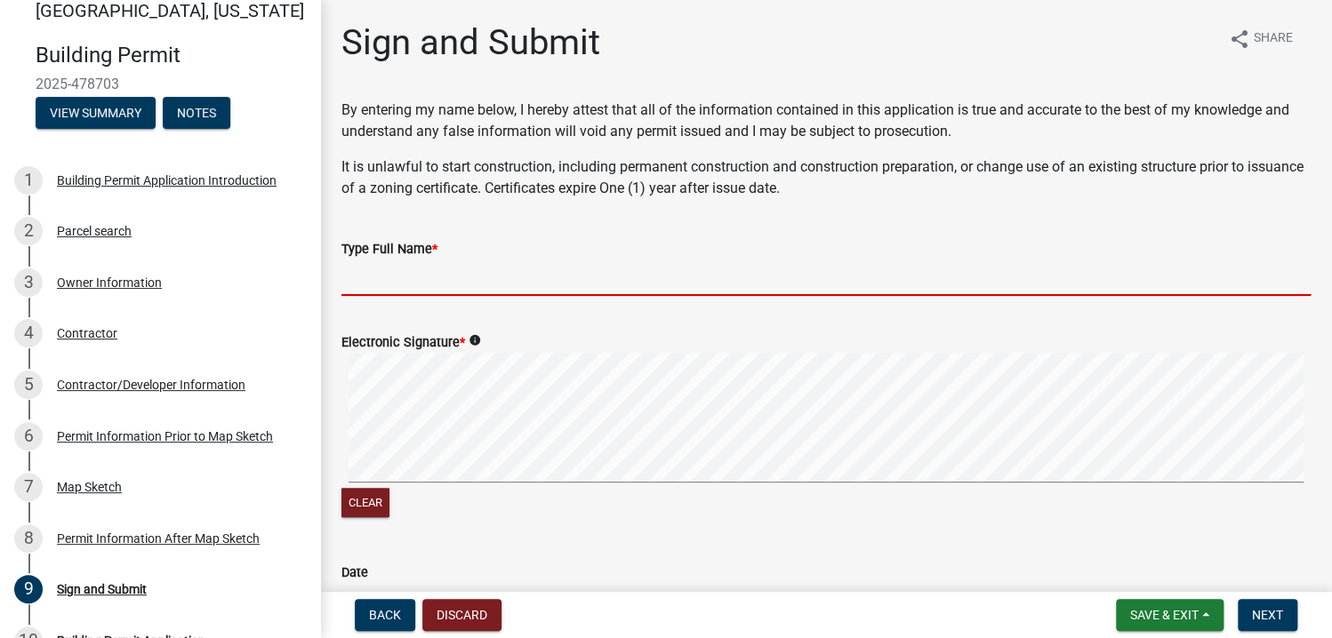
click at [381, 278] on input "Type Full Name *" at bounding box center [825, 278] width 969 height 36
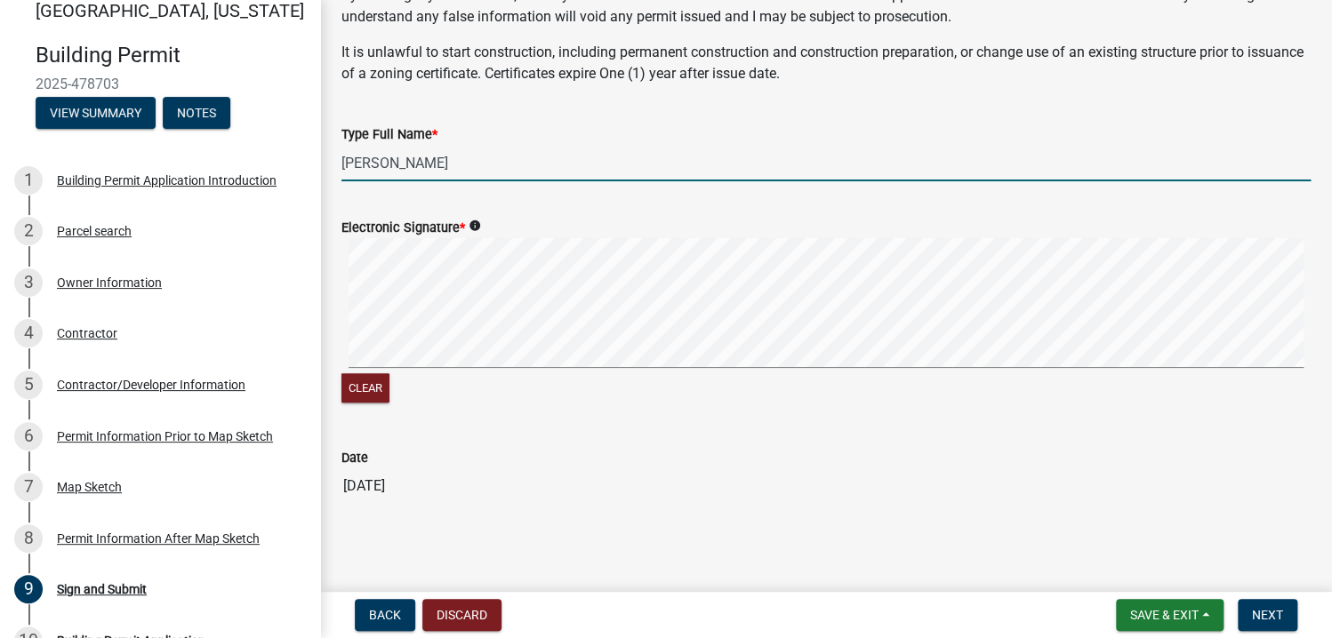
scroll to position [117, 0]
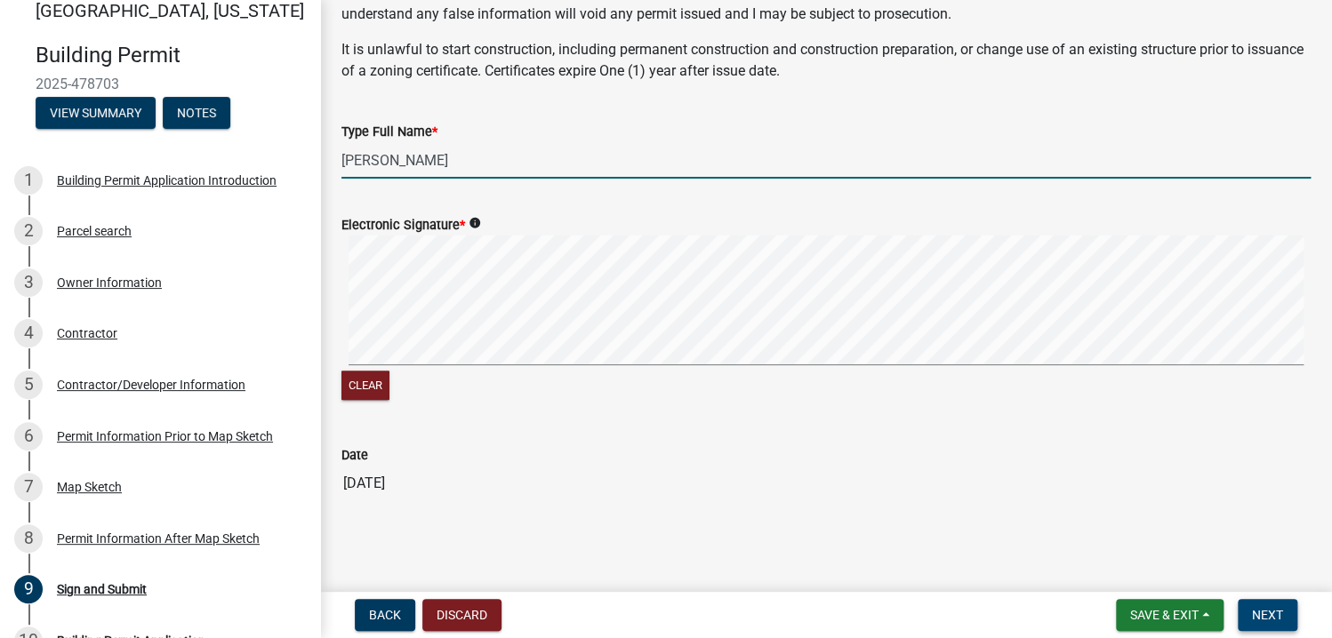
type input "[PERSON_NAME]"
click at [1270, 611] on span "Next" at bounding box center [1267, 615] width 31 height 14
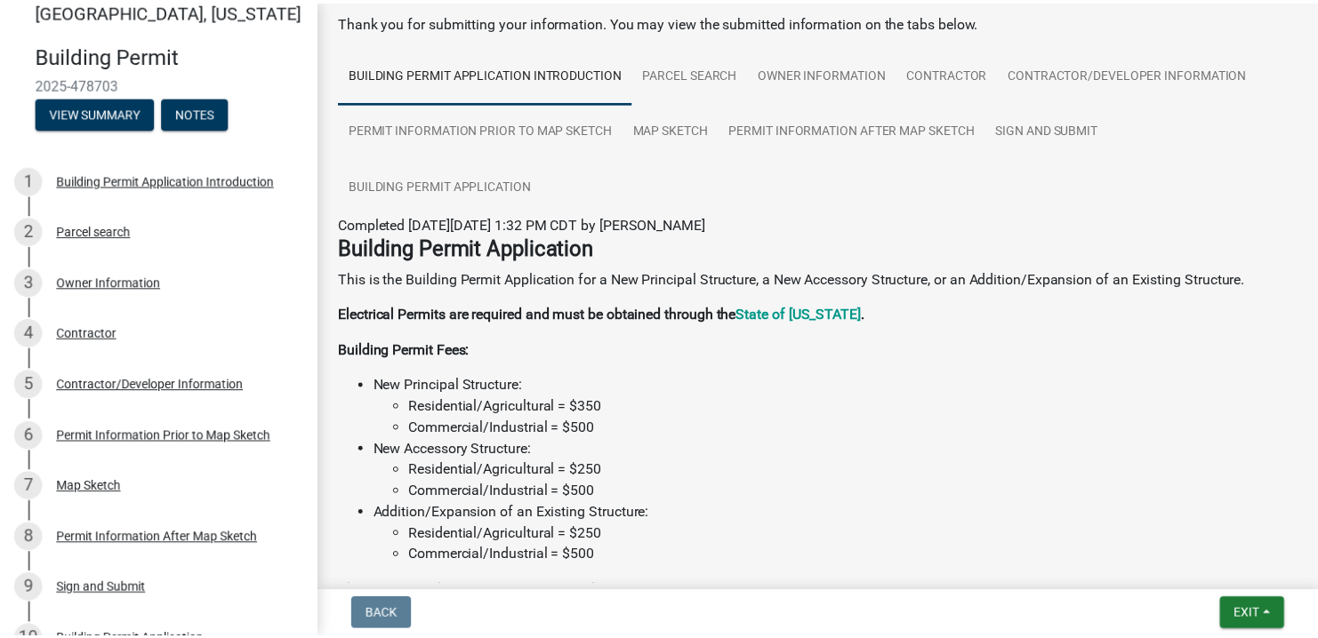
scroll to position [248, 0]
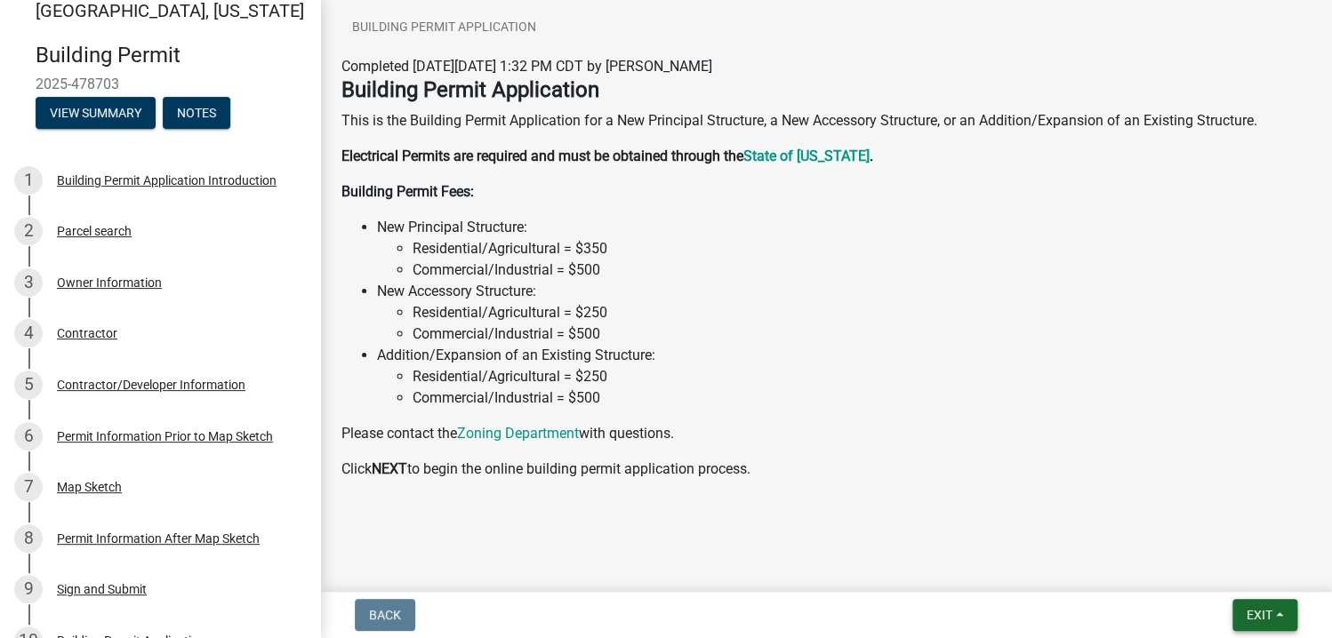
click at [1251, 611] on span "Exit" at bounding box center [1260, 615] width 26 height 14
click at [1200, 568] on button "Save & Exit" at bounding box center [1227, 569] width 142 height 43
